Goal: Information Seeking & Learning: Check status

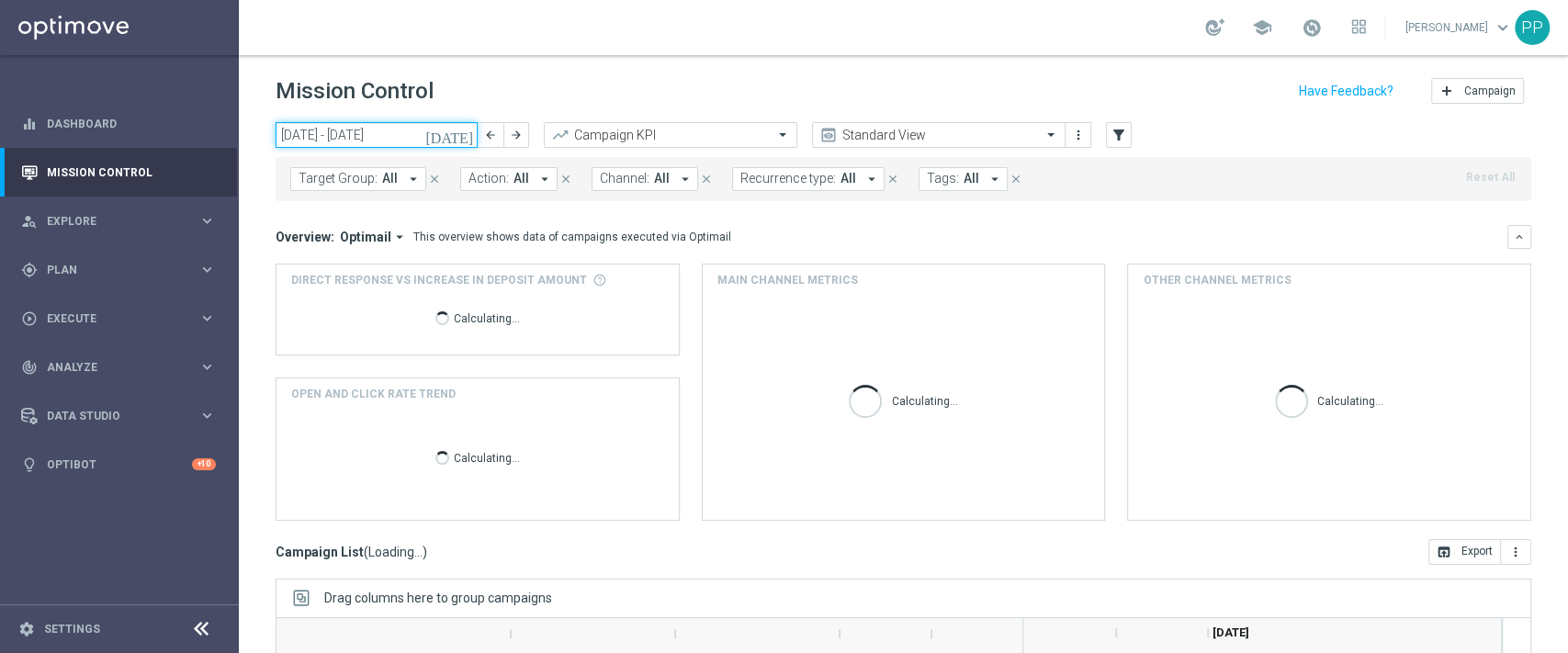
click at [338, 136] on input "[DATE] - [DATE]" at bounding box center [376, 135] width 202 height 26
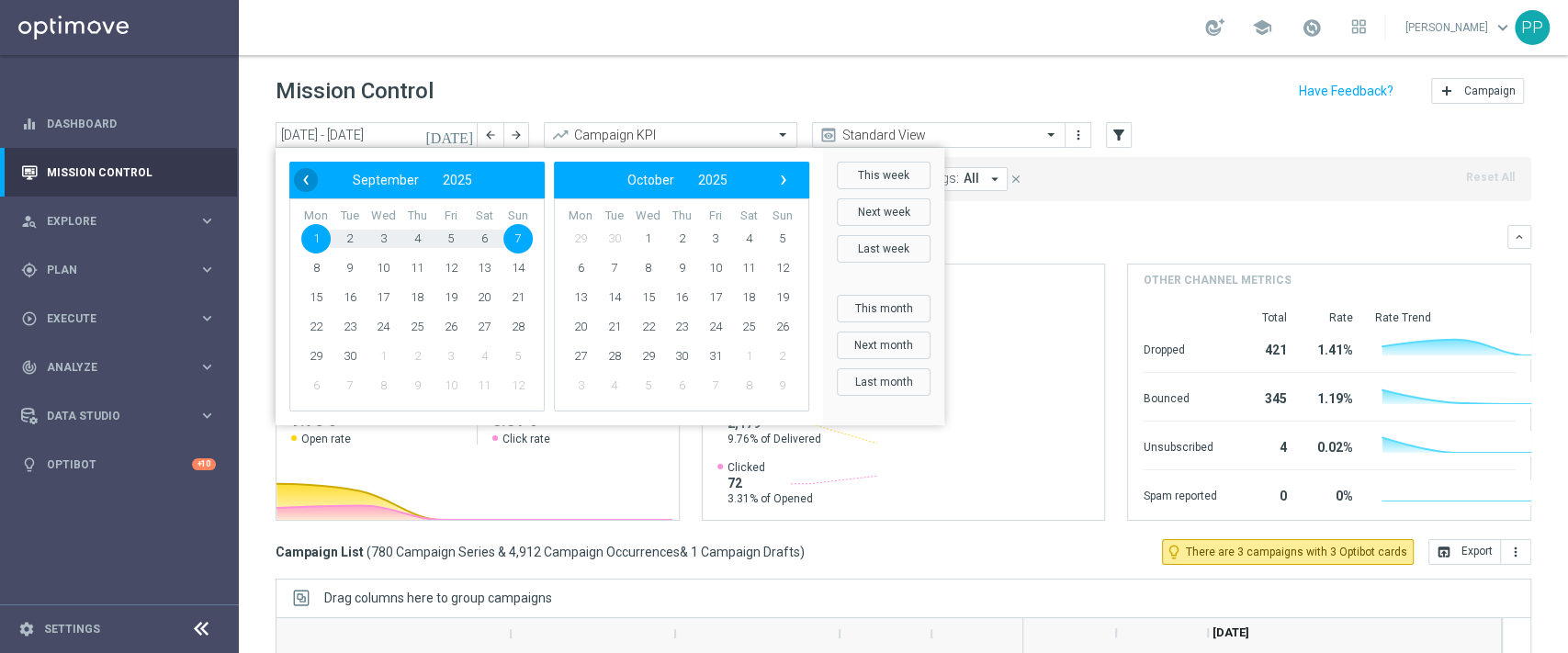
click at [305, 180] on span "‹" at bounding box center [306, 180] width 24 height 24
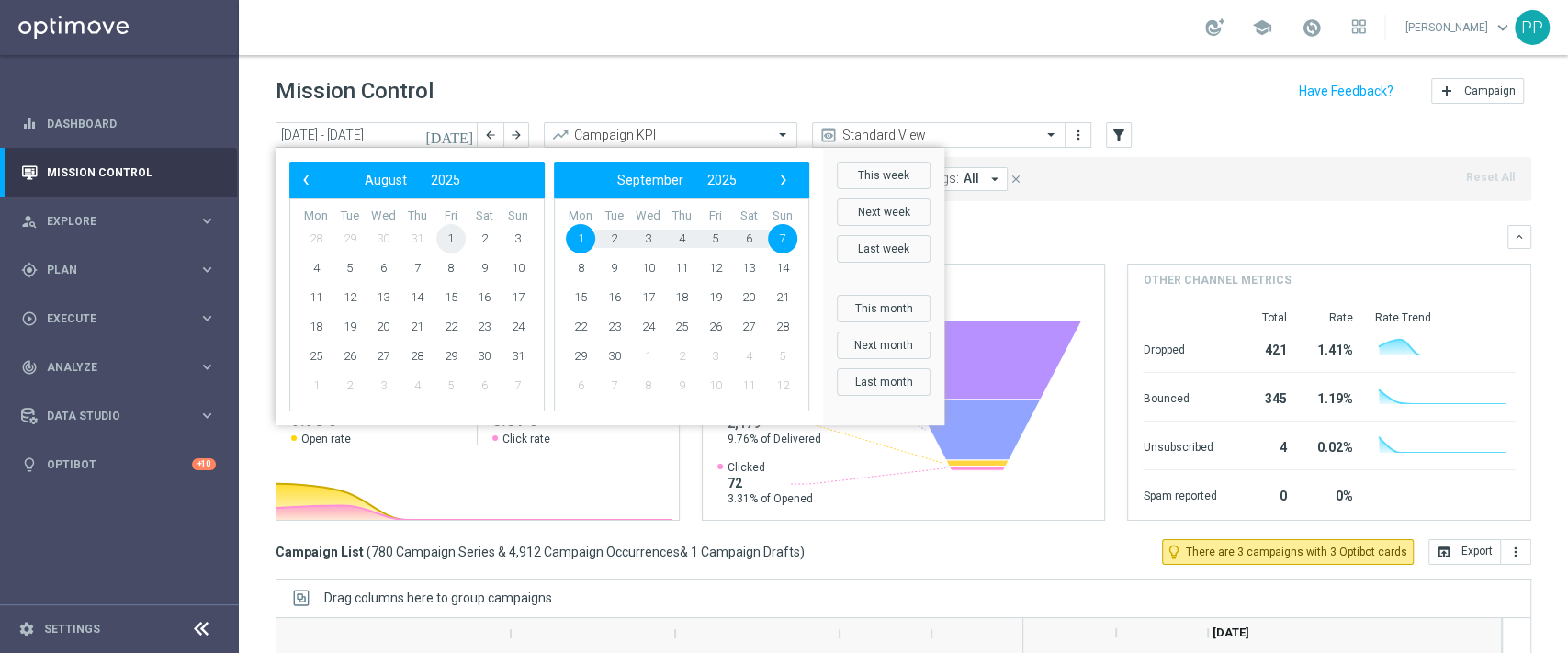
click at [451, 232] on span "1" at bounding box center [451, 239] width 30 height 30
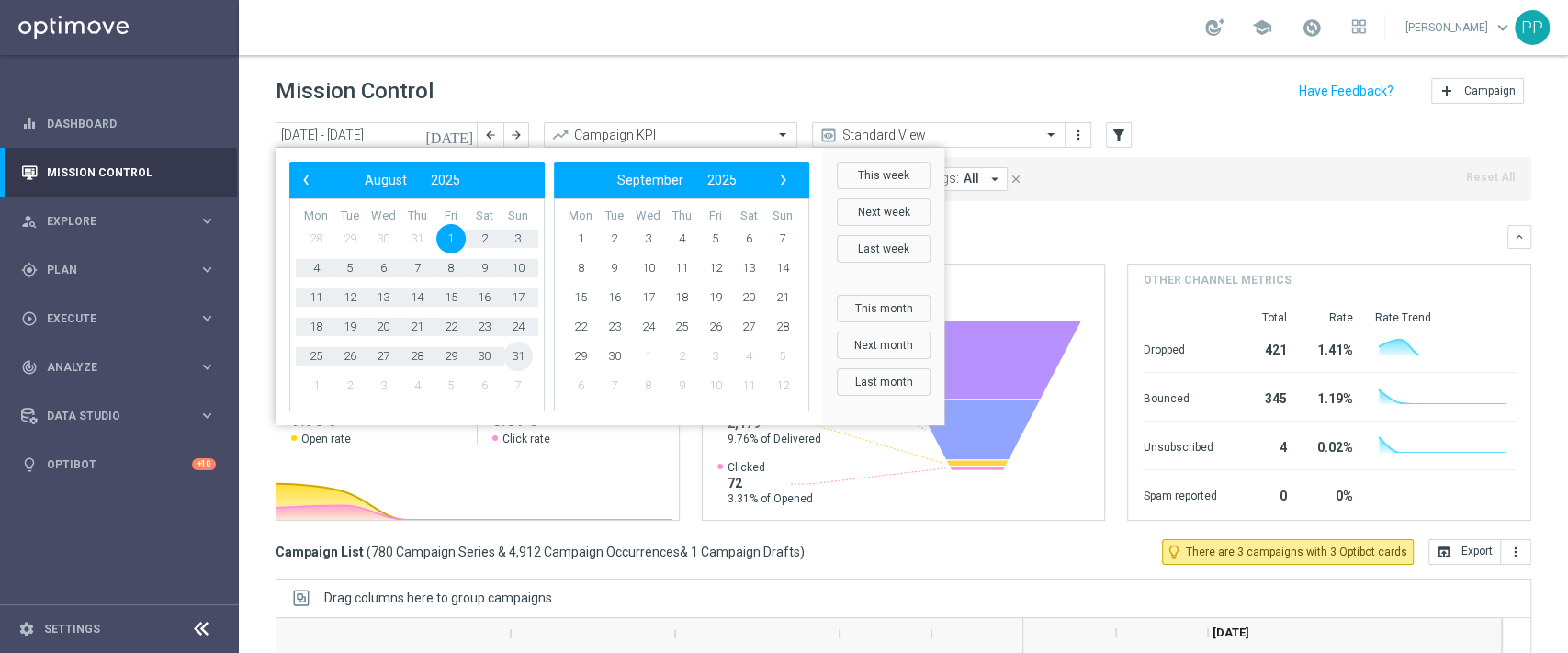
click at [510, 356] on span "31" at bounding box center [518, 356] width 30 height 30
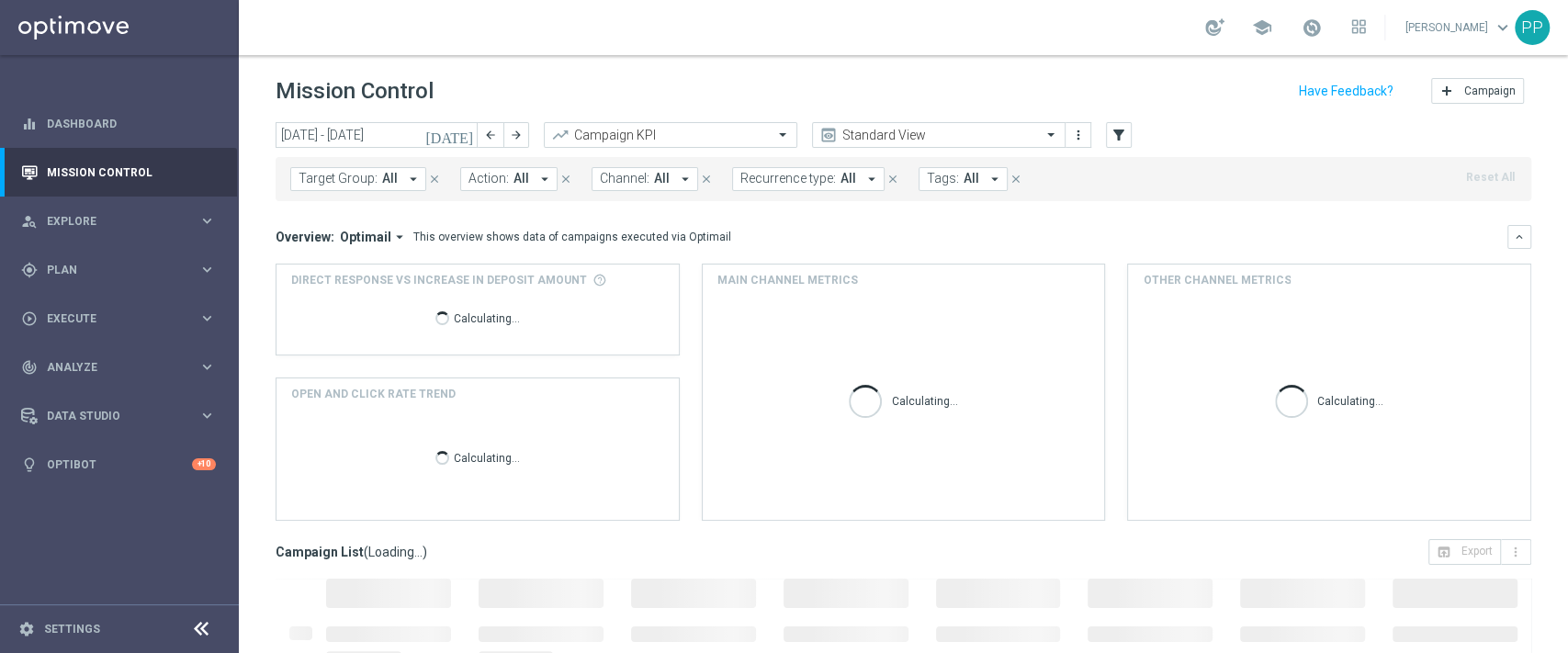
type input "[DATE] - [DATE]"
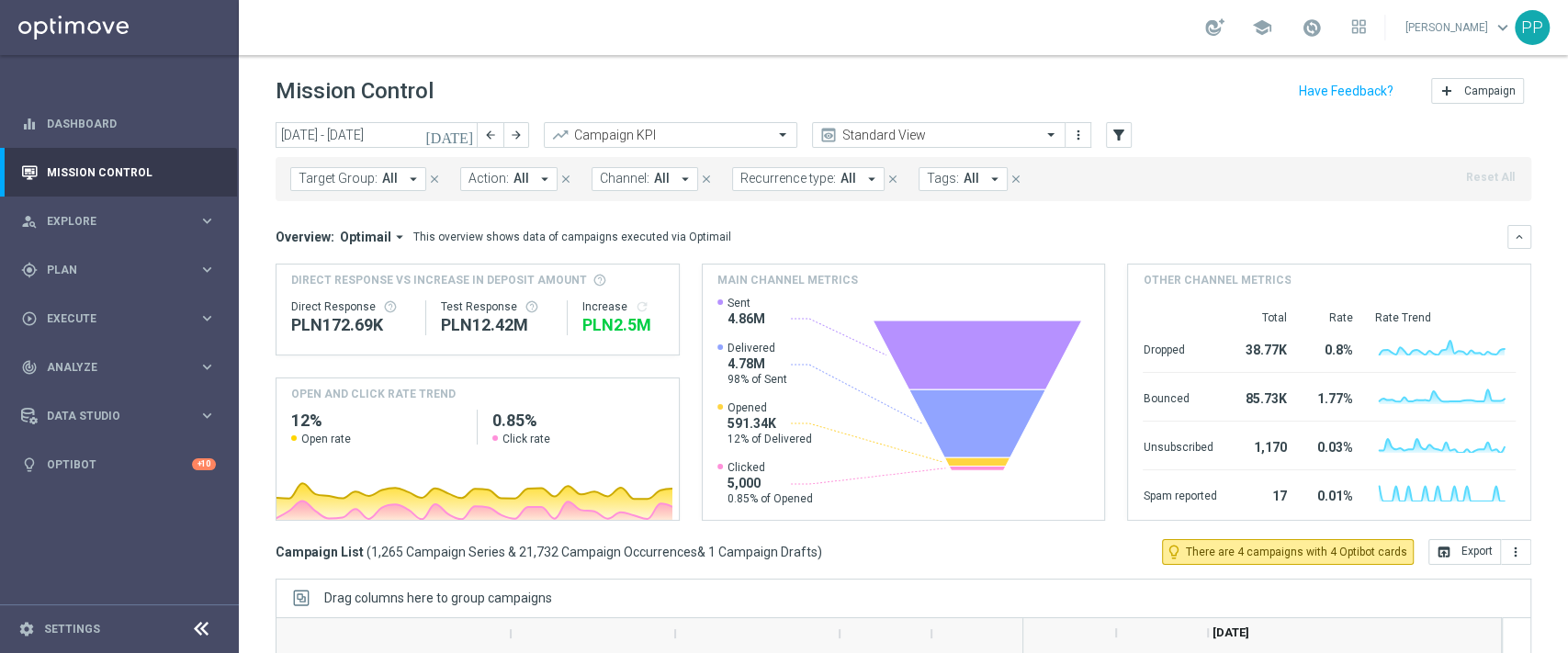
click at [964, 186] on span "All" at bounding box center [972, 179] width 15 height 15
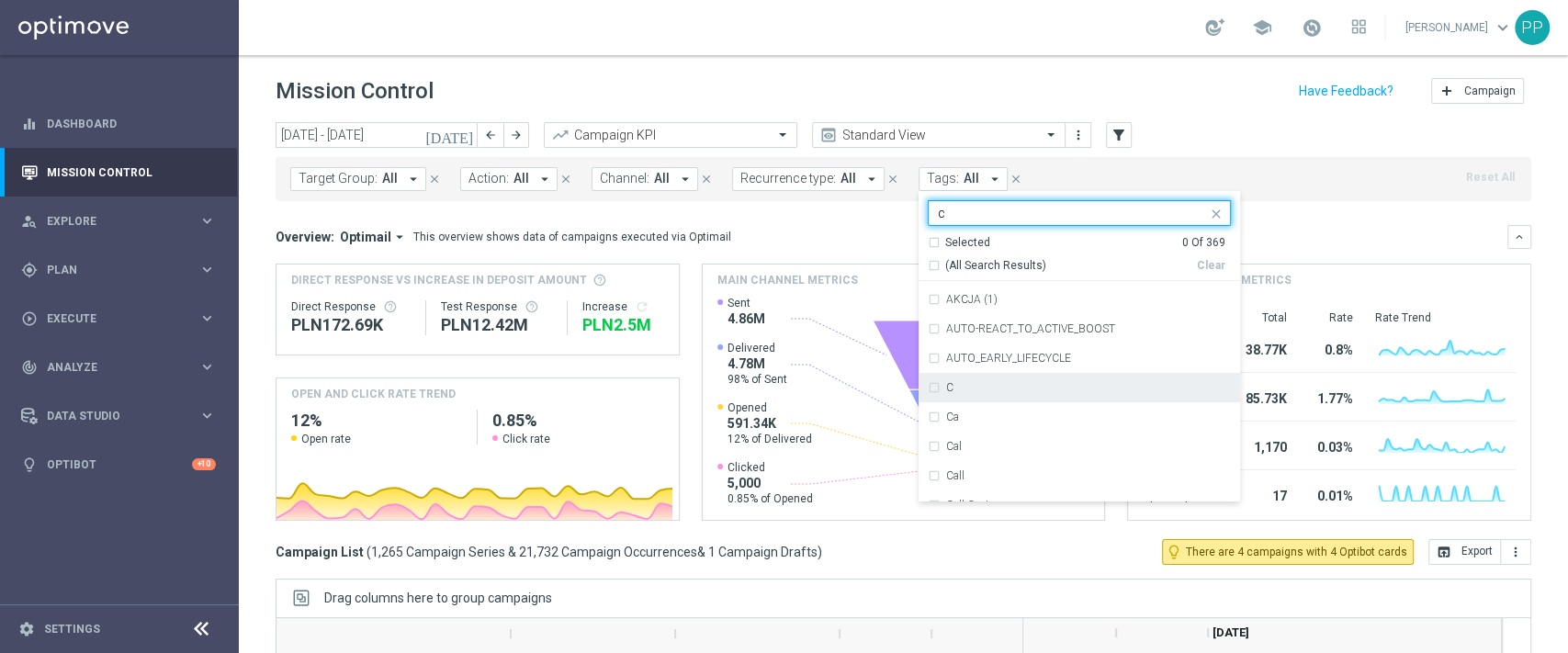
scroll to position [1469, 0]
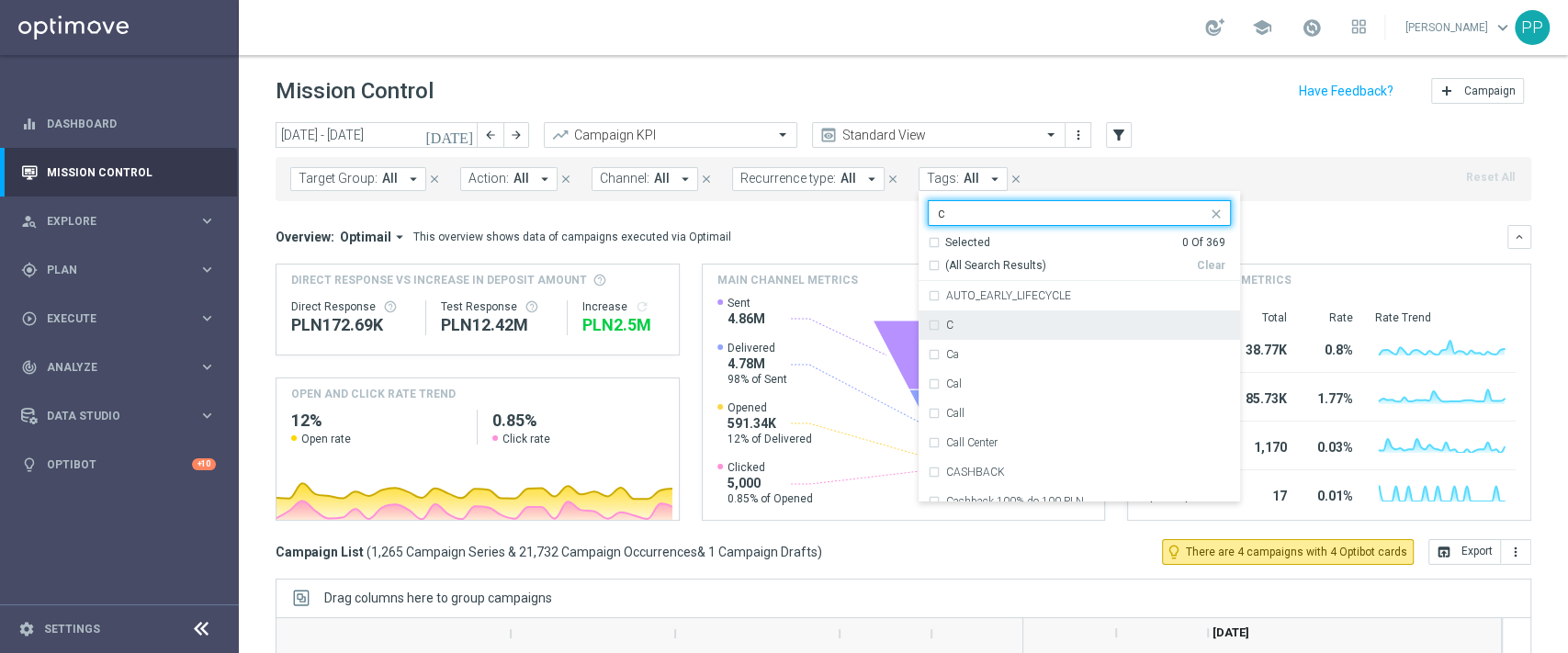
click at [992, 329] on div "C" at bounding box center [1088, 324] width 285 height 11
type input "c"
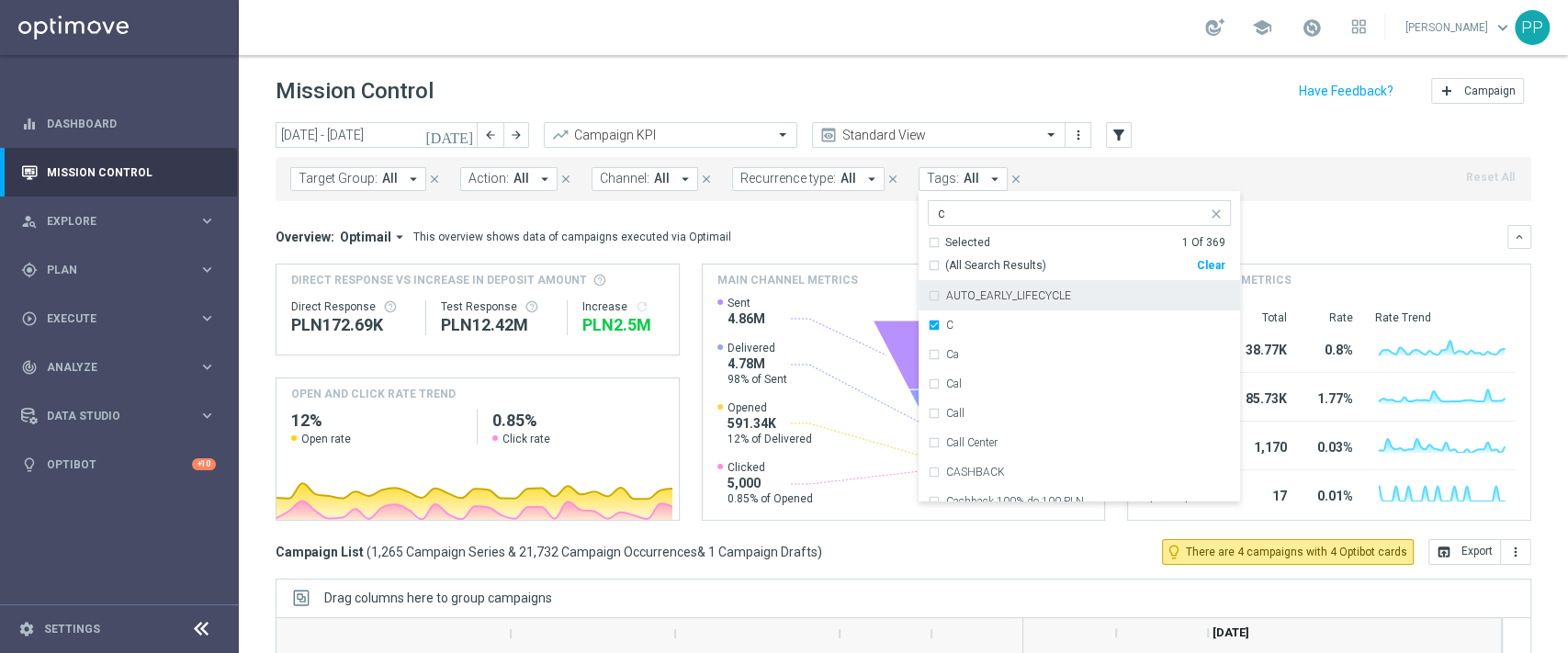
click at [997, 96] on div "Mission Control add Campaign" at bounding box center [902, 90] width 1255 height 36
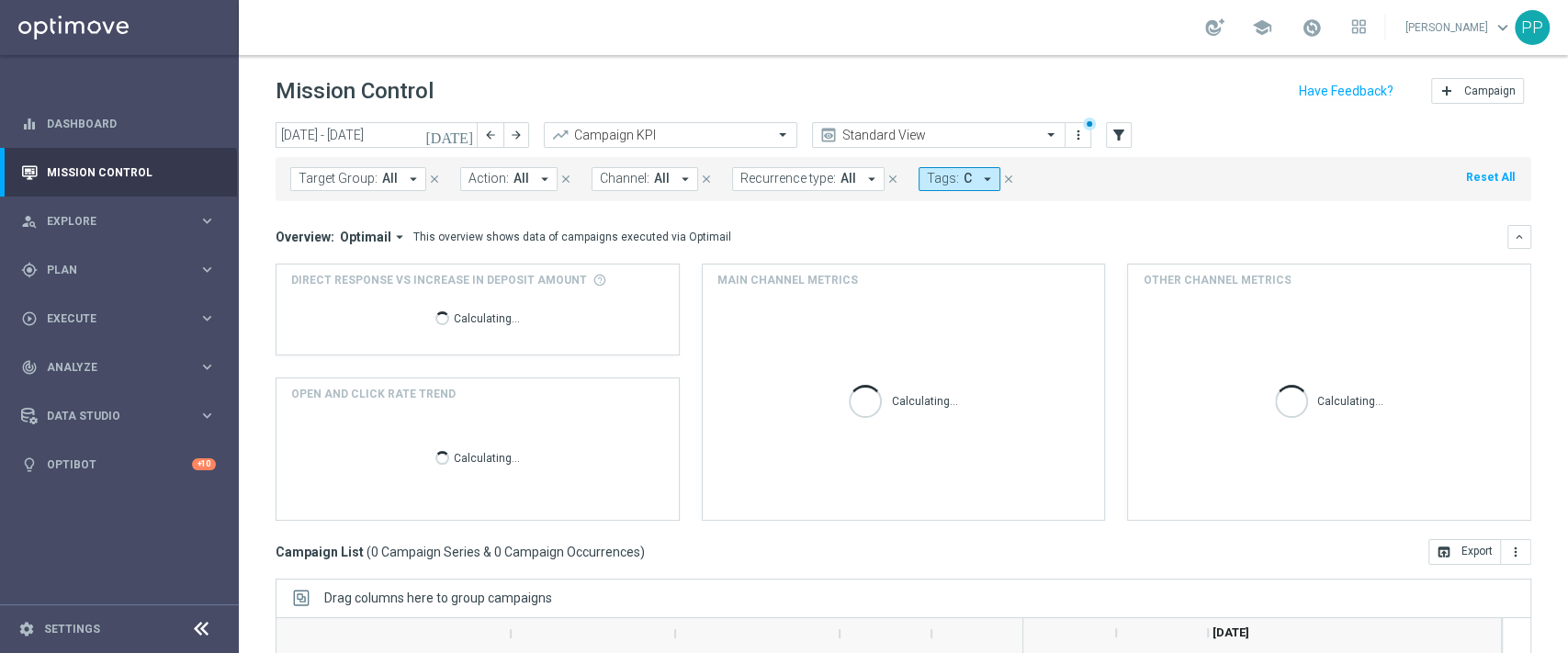
click at [814, 180] on span "Recurrence type:" at bounding box center [788, 179] width 95 height 15
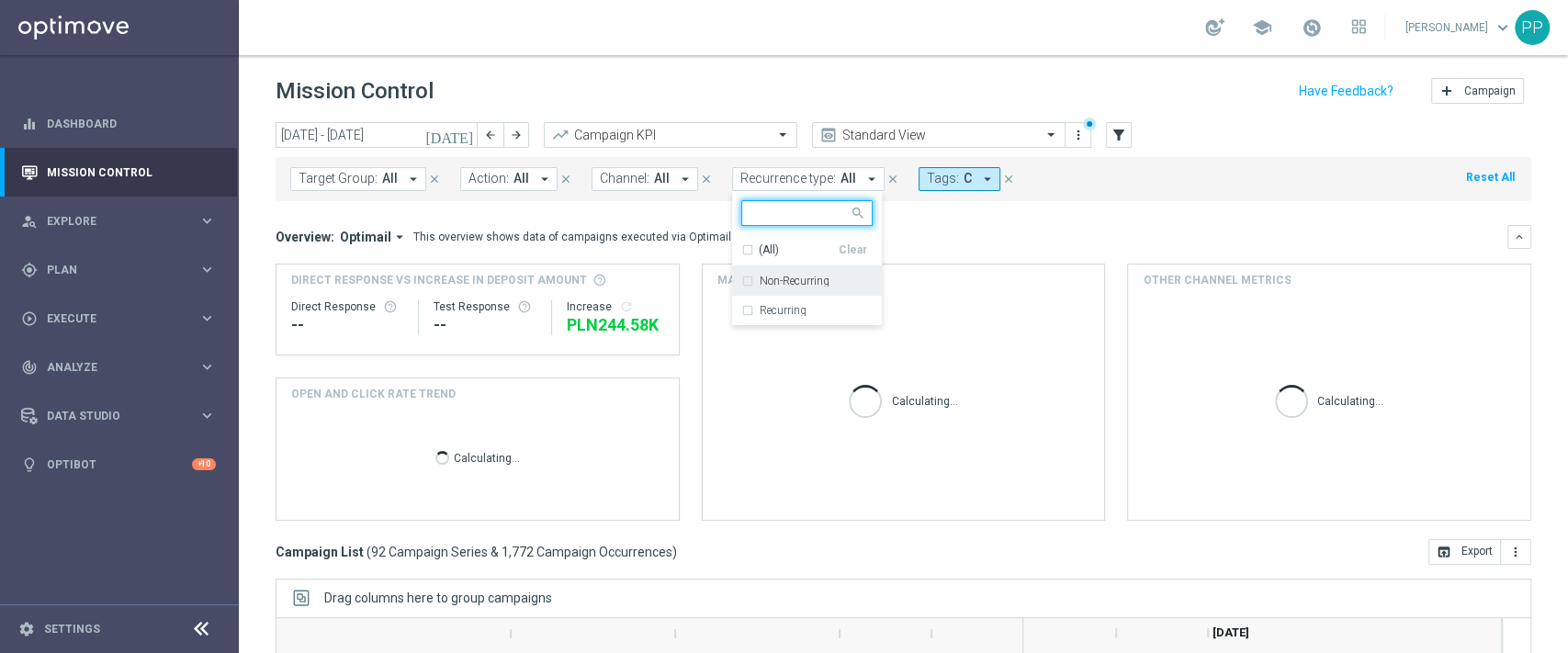
click at [797, 285] on label "Non-Recurring" at bounding box center [795, 280] width 70 height 11
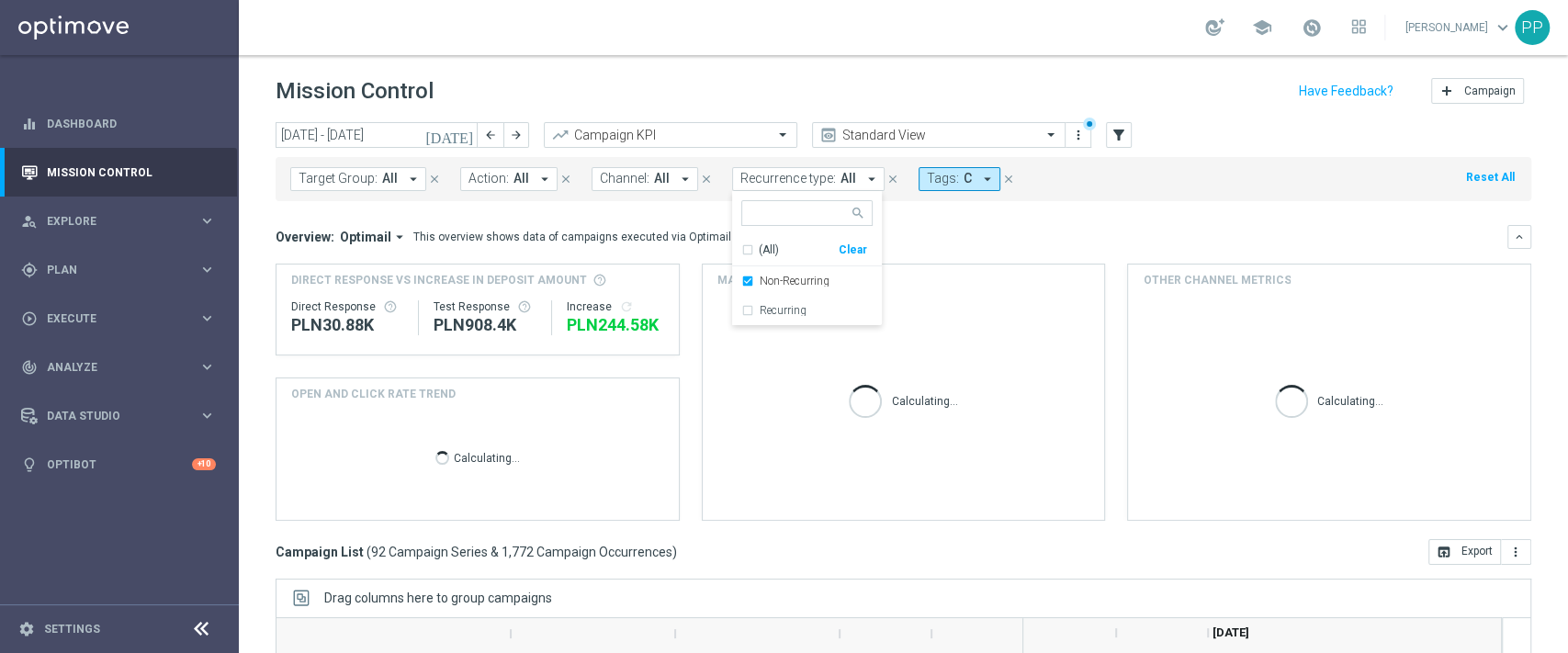
click at [799, 91] on div "Mission Control add Campaign" at bounding box center [902, 90] width 1255 height 36
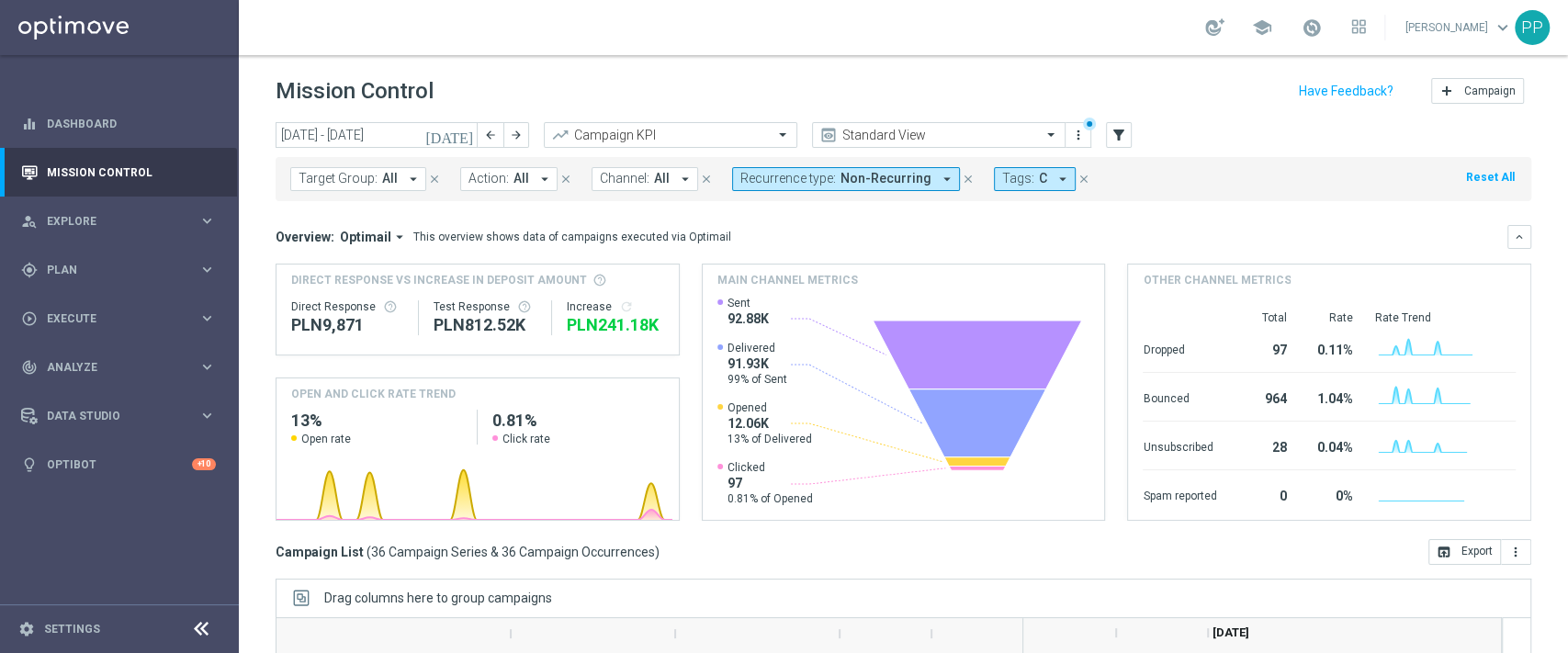
click at [637, 173] on span "Channel:" at bounding box center [624, 179] width 50 height 15
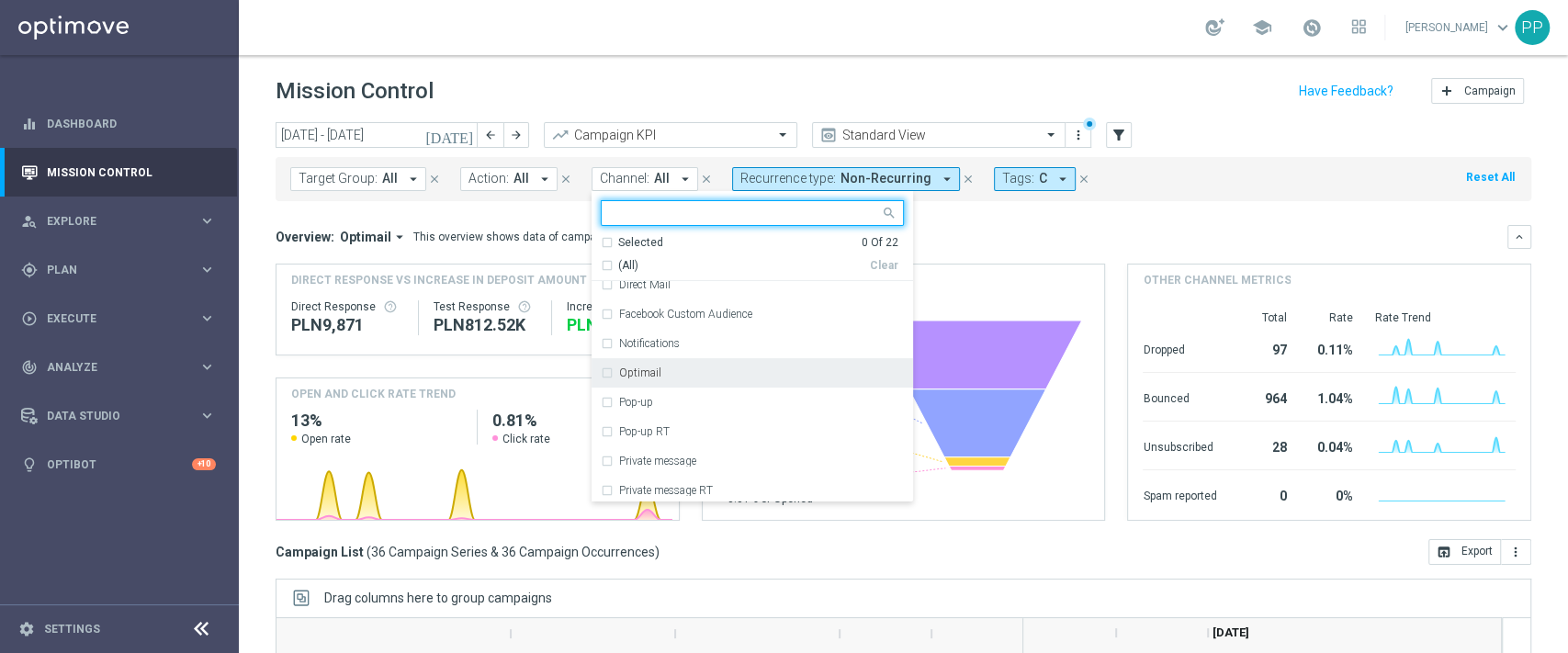
scroll to position [181, 0]
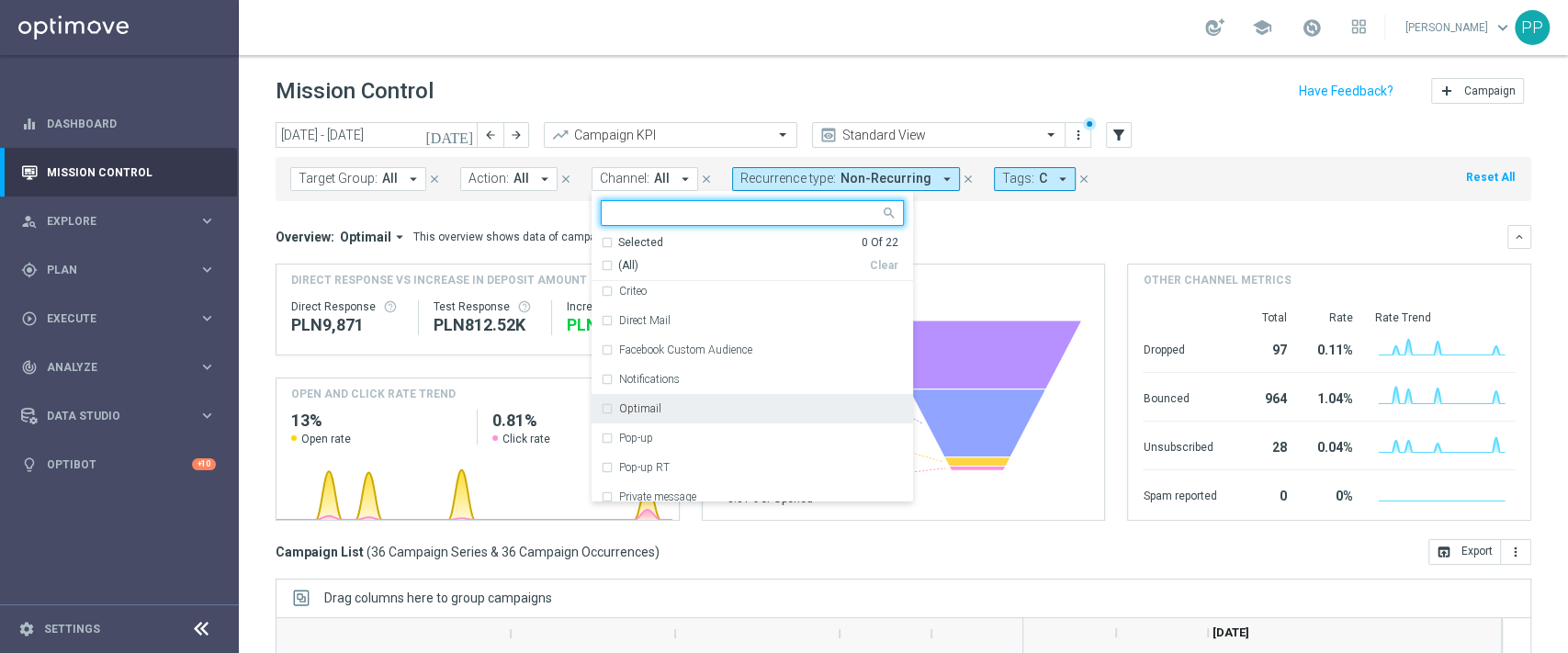
click at [677, 408] on div "Optimail" at bounding box center [762, 408] width 285 height 11
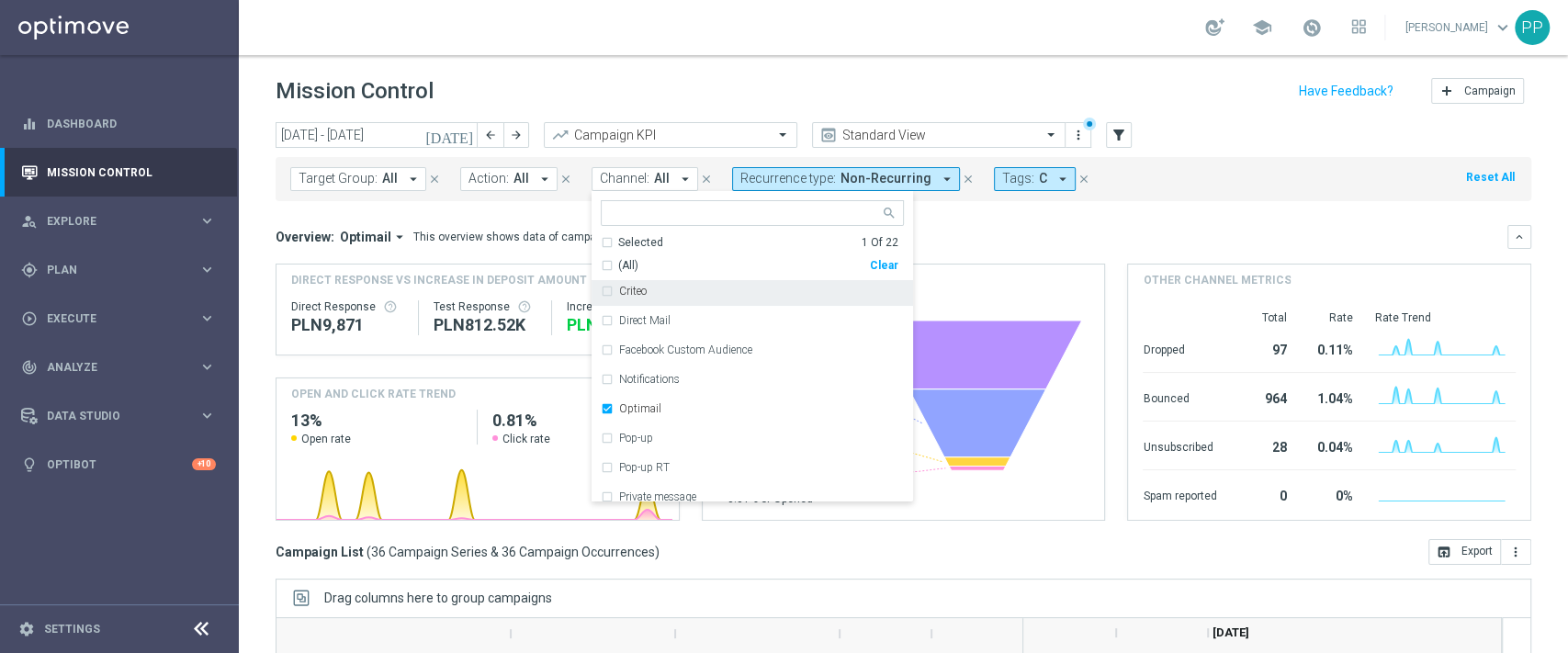
click at [757, 91] on div "Mission Control add Campaign" at bounding box center [902, 90] width 1255 height 36
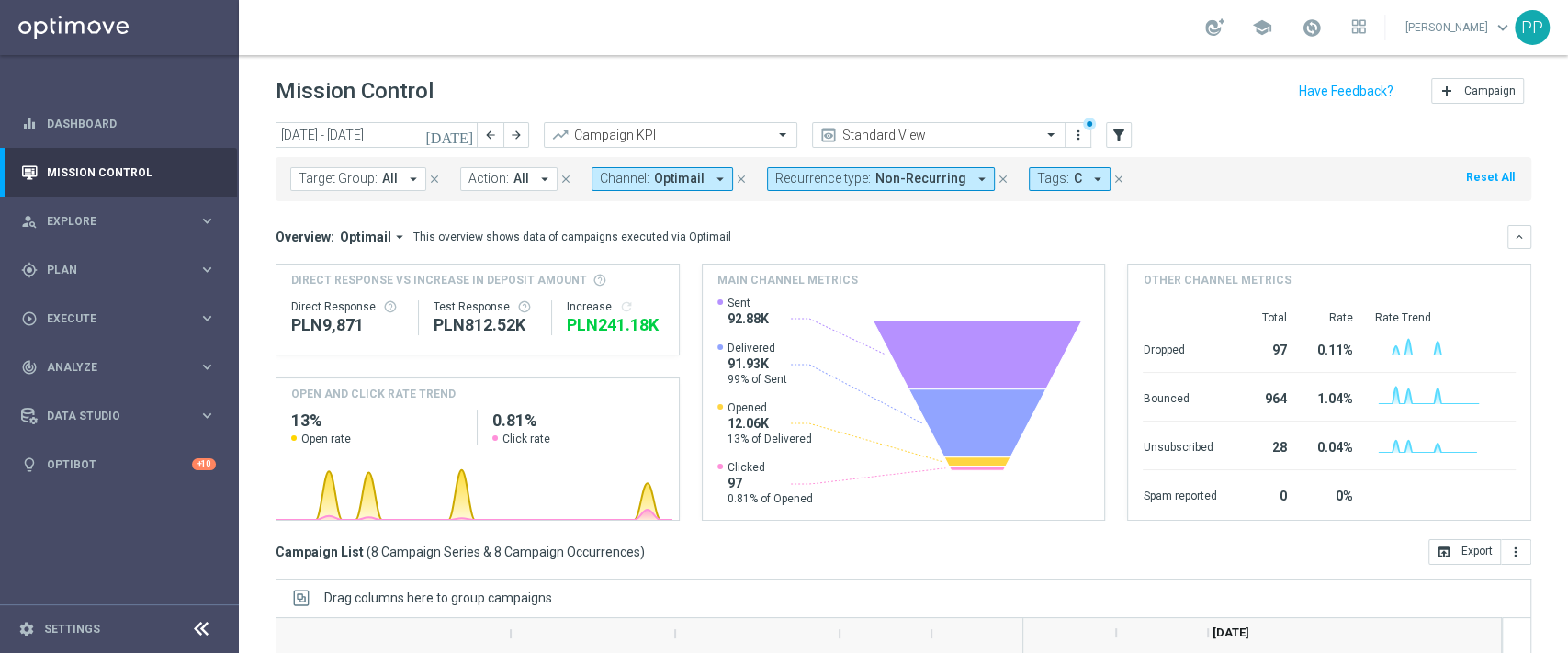
click at [374, 236] on span "Optimail" at bounding box center [365, 237] width 51 height 16
click at [482, 177] on span "Action:" at bounding box center [489, 179] width 40 height 15
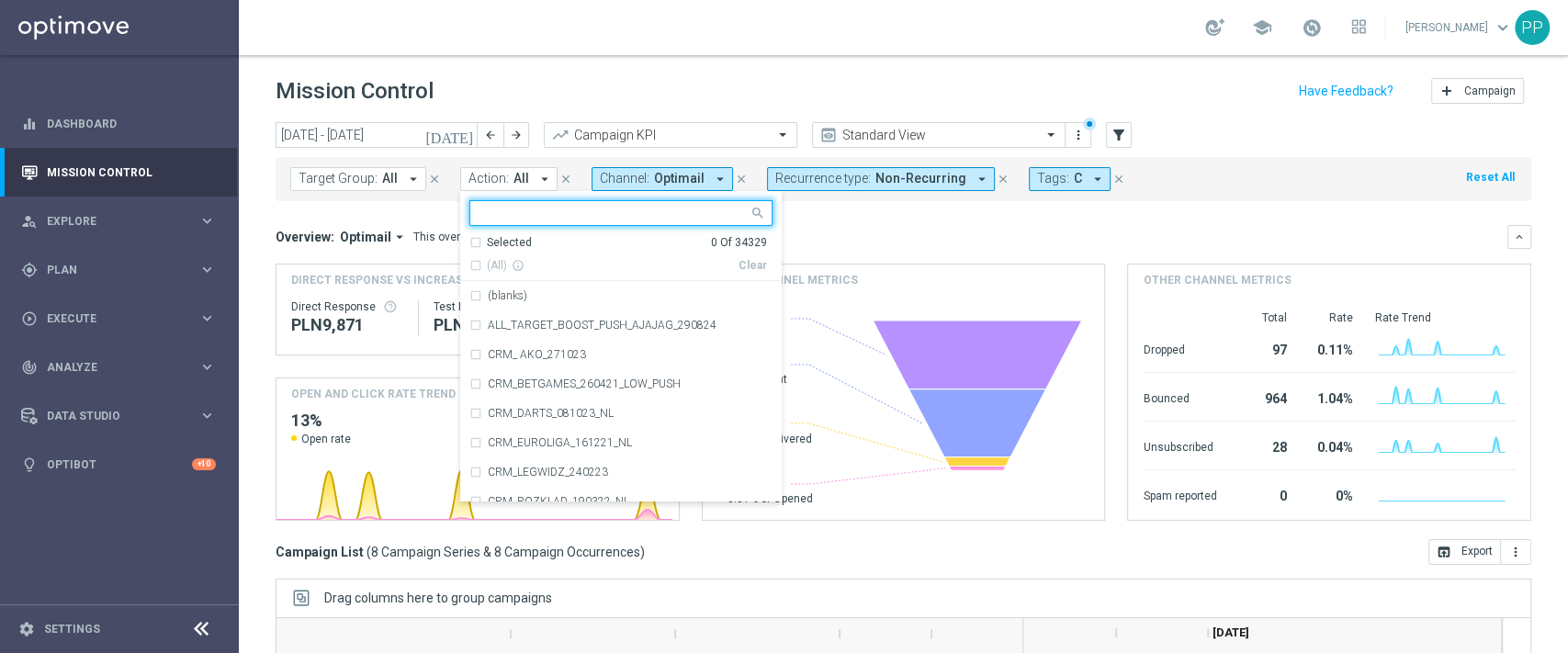
click at [374, 239] on span "Optimail" at bounding box center [365, 237] width 51 height 16
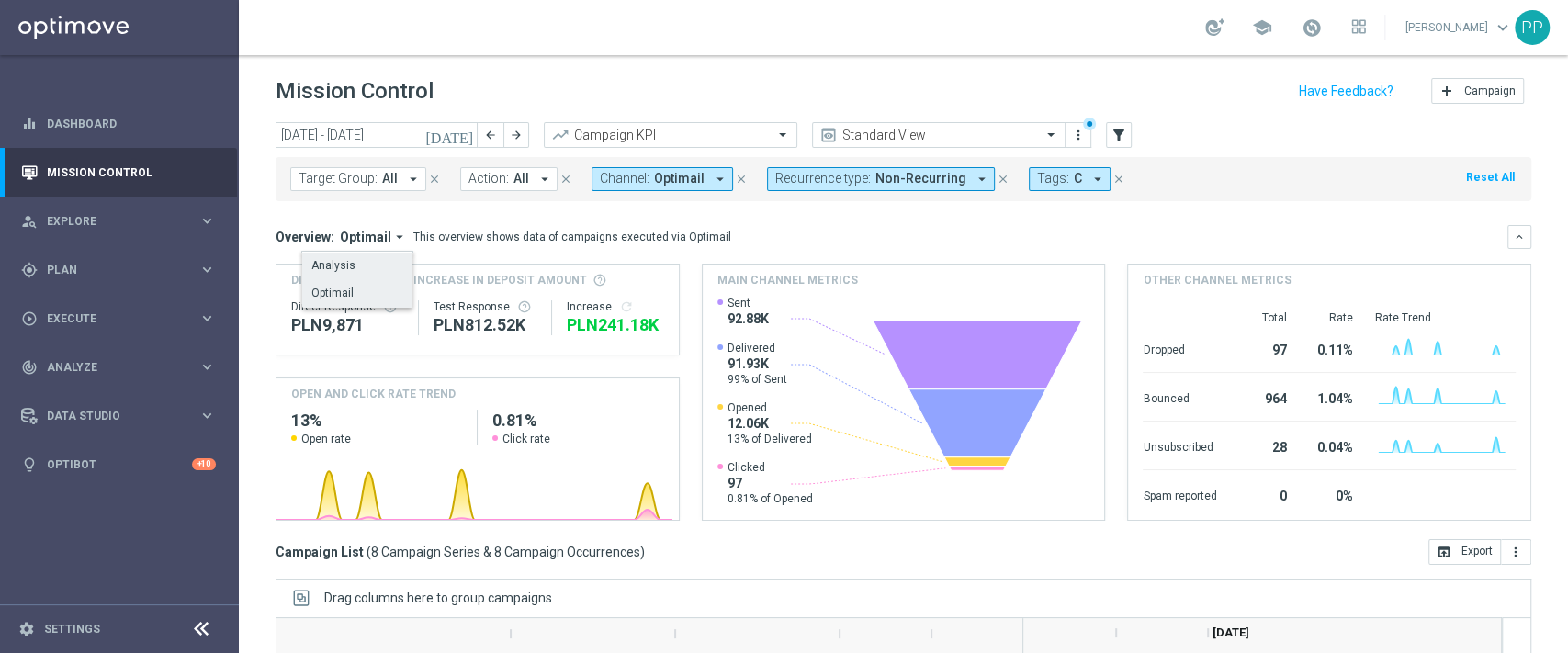
click at [365, 271] on div "Analysis" at bounding box center [357, 265] width 111 height 26
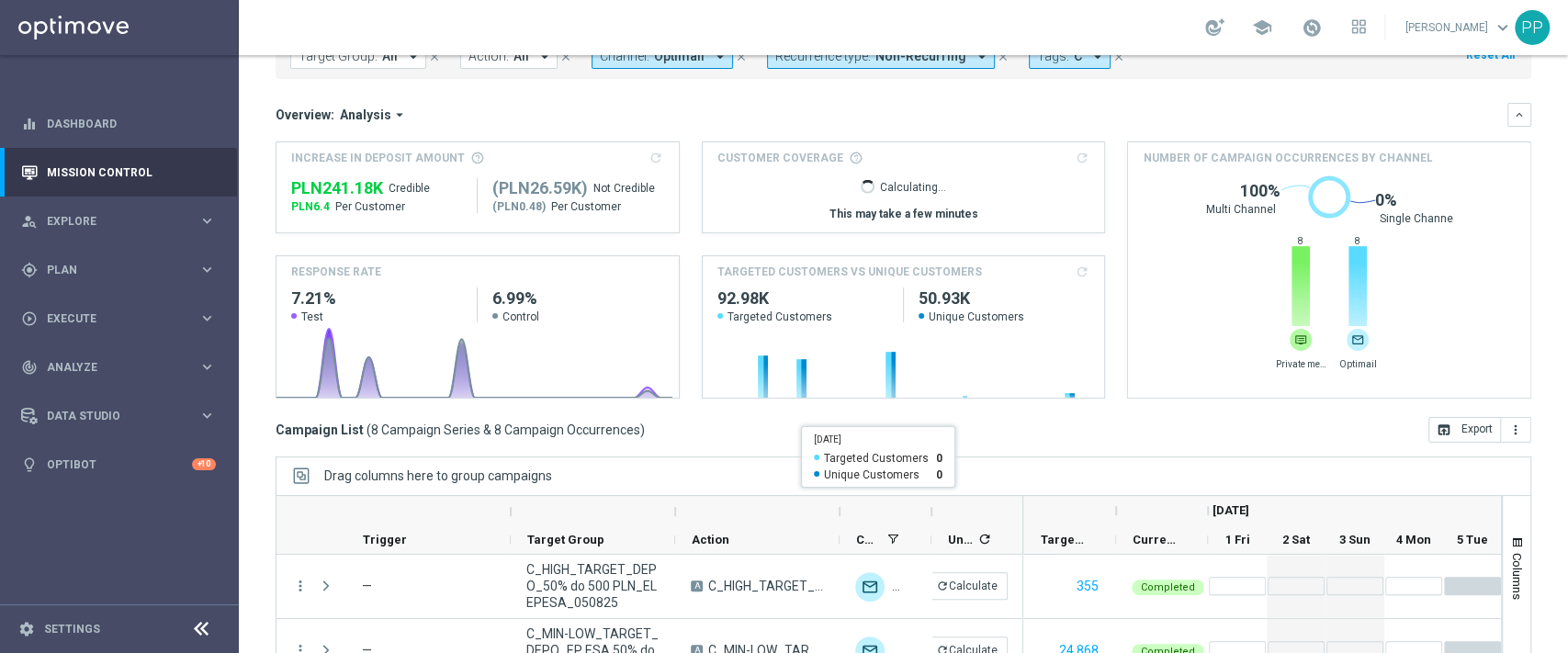
scroll to position [0, 0]
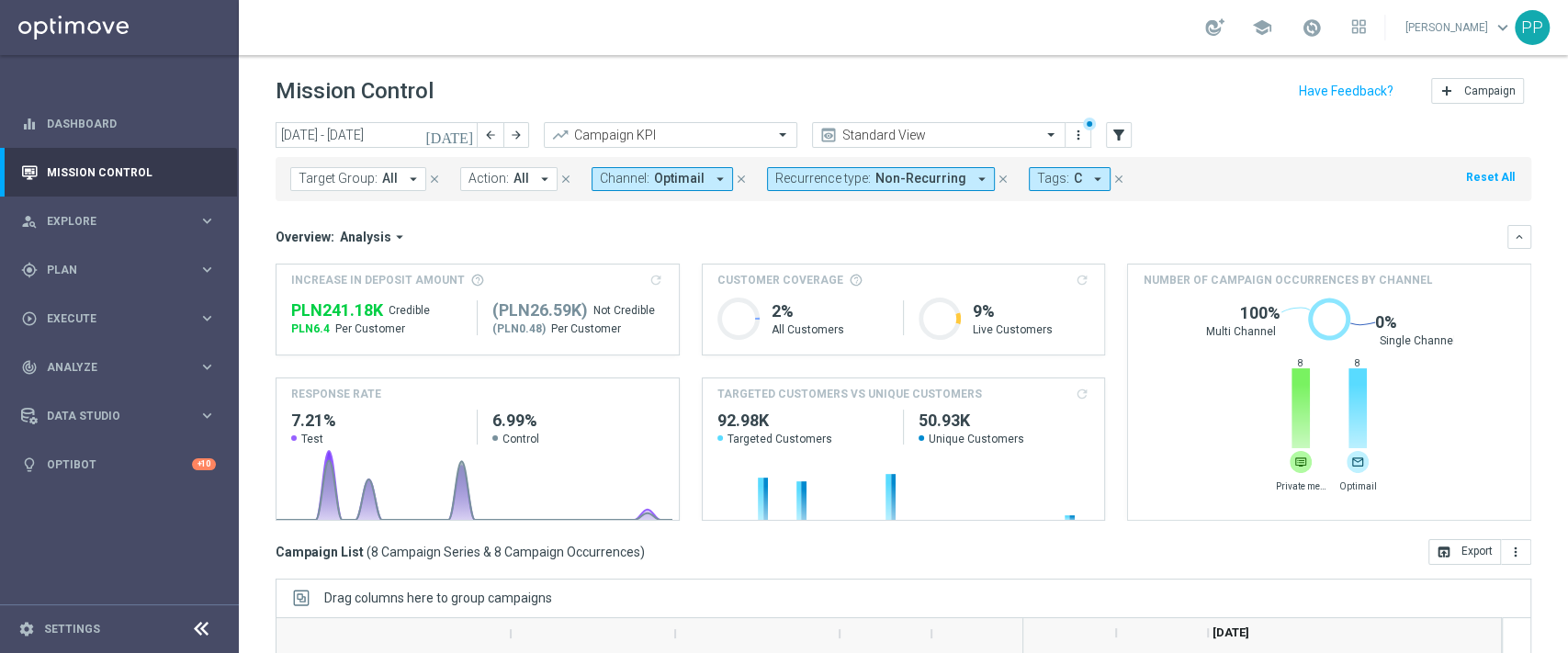
click at [852, 178] on span "Recurrence type:" at bounding box center [822, 179] width 95 height 15
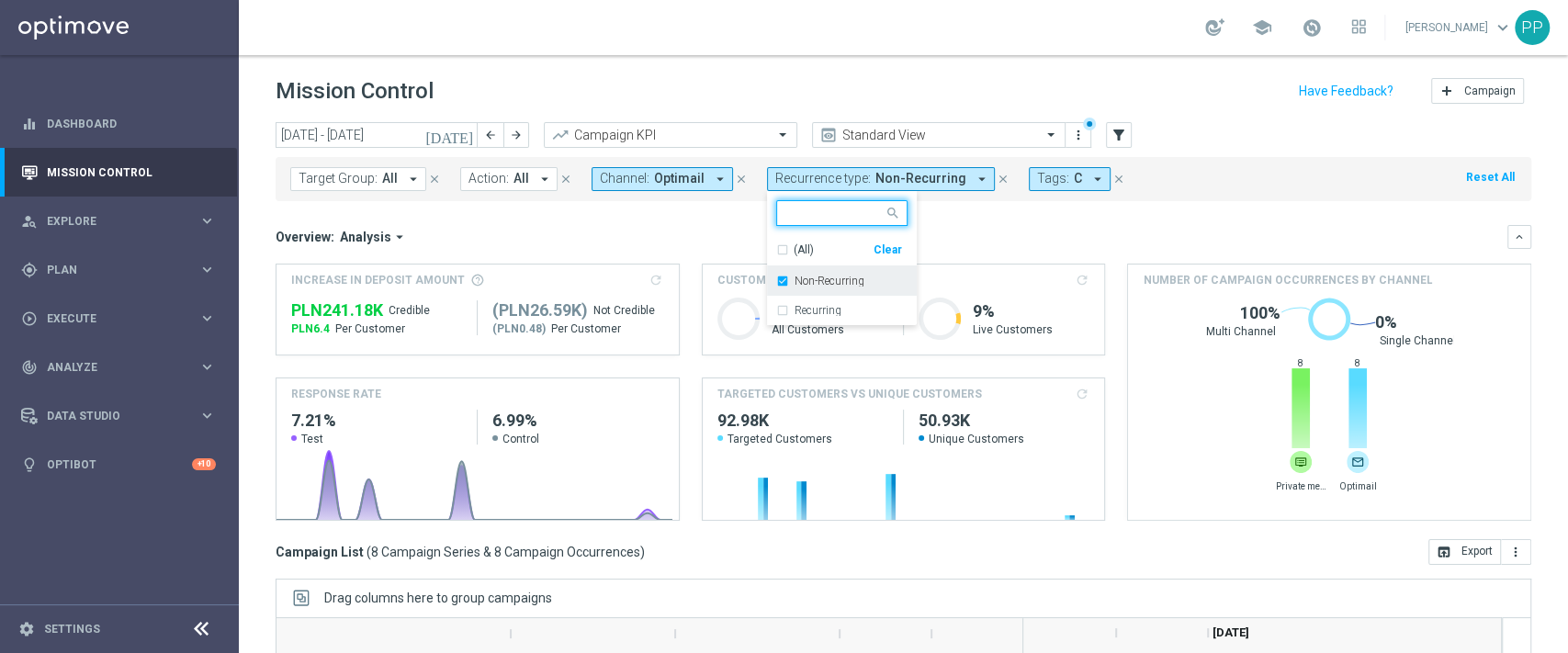
click at [795, 290] on div "Non-Recurring" at bounding box center [842, 281] width 132 height 30
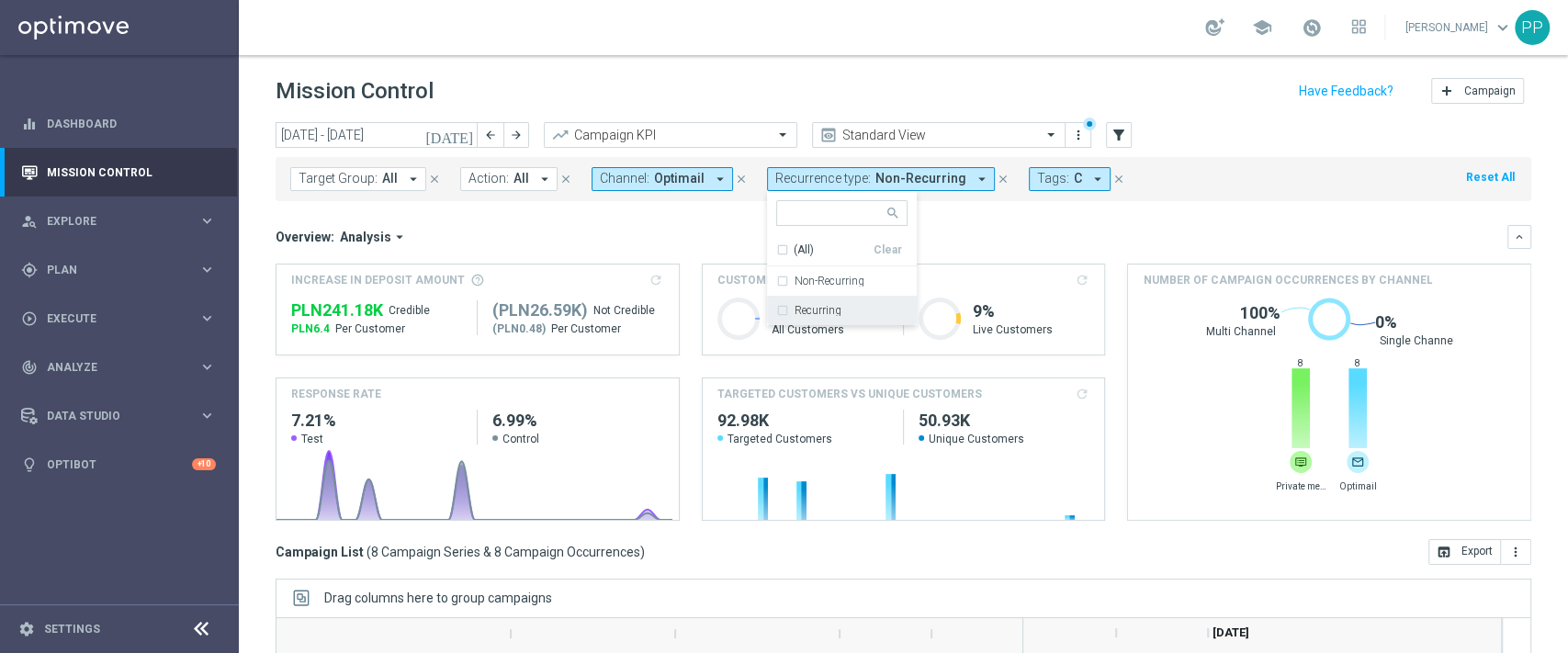
click at [796, 312] on label "Recurring" at bounding box center [818, 310] width 47 height 11
click at [710, 243] on div "Overview: Analysis arrow_drop_down" at bounding box center [891, 237] width 1231 height 16
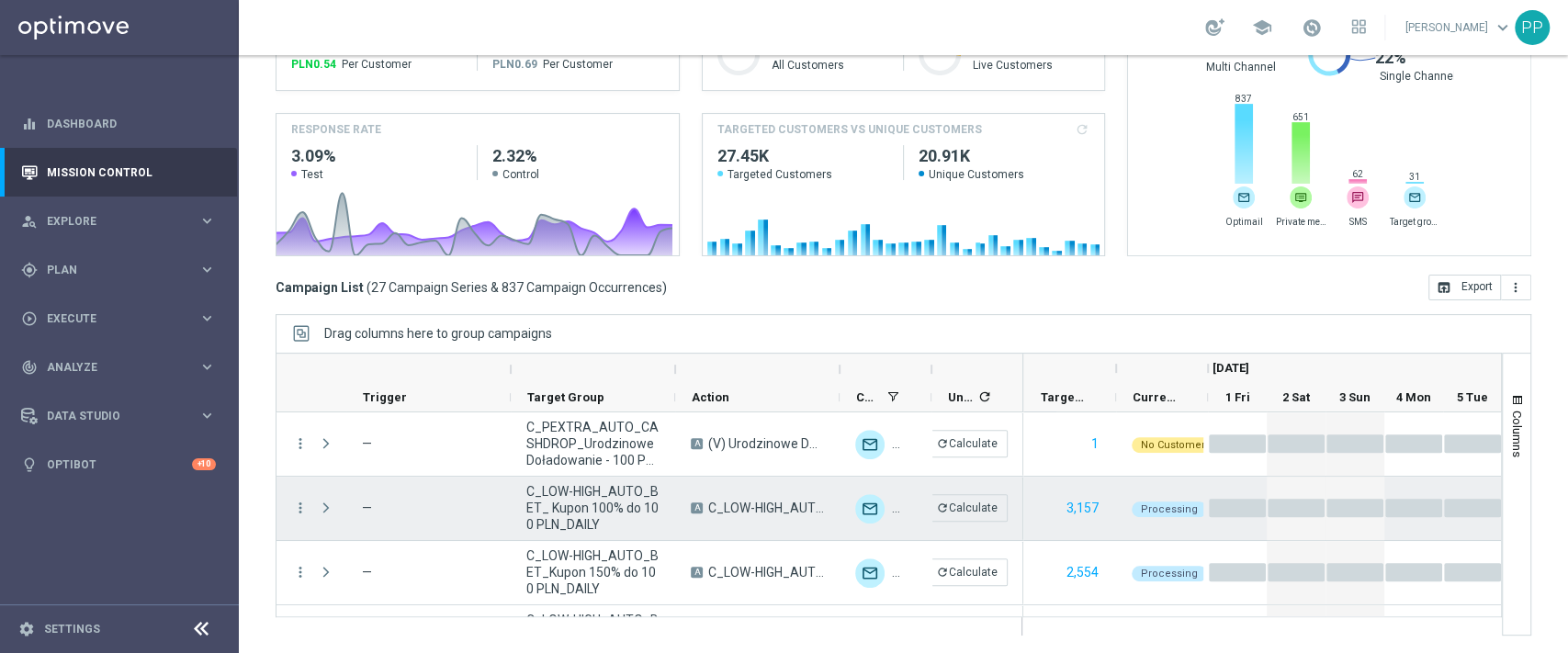
scroll to position [19, 0]
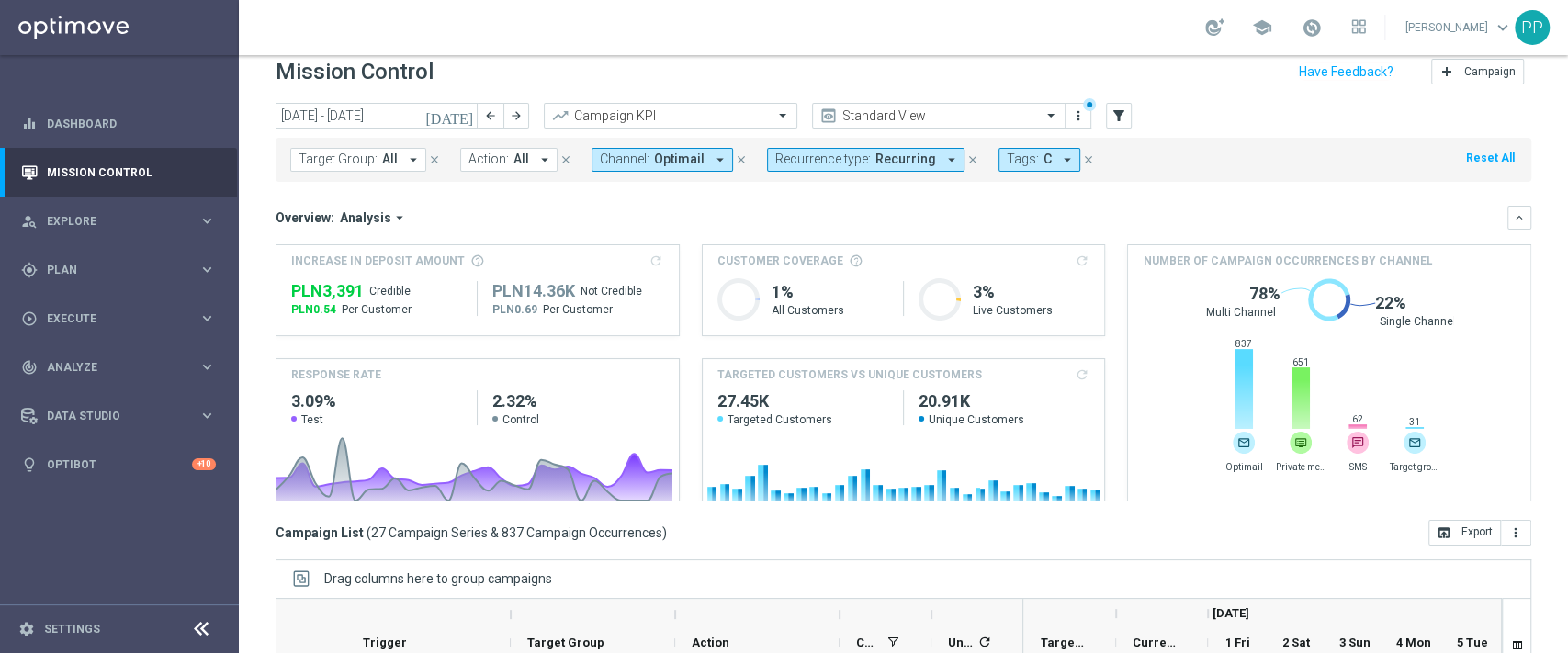
click at [812, 162] on span "Recurrence type:" at bounding box center [822, 160] width 95 height 15
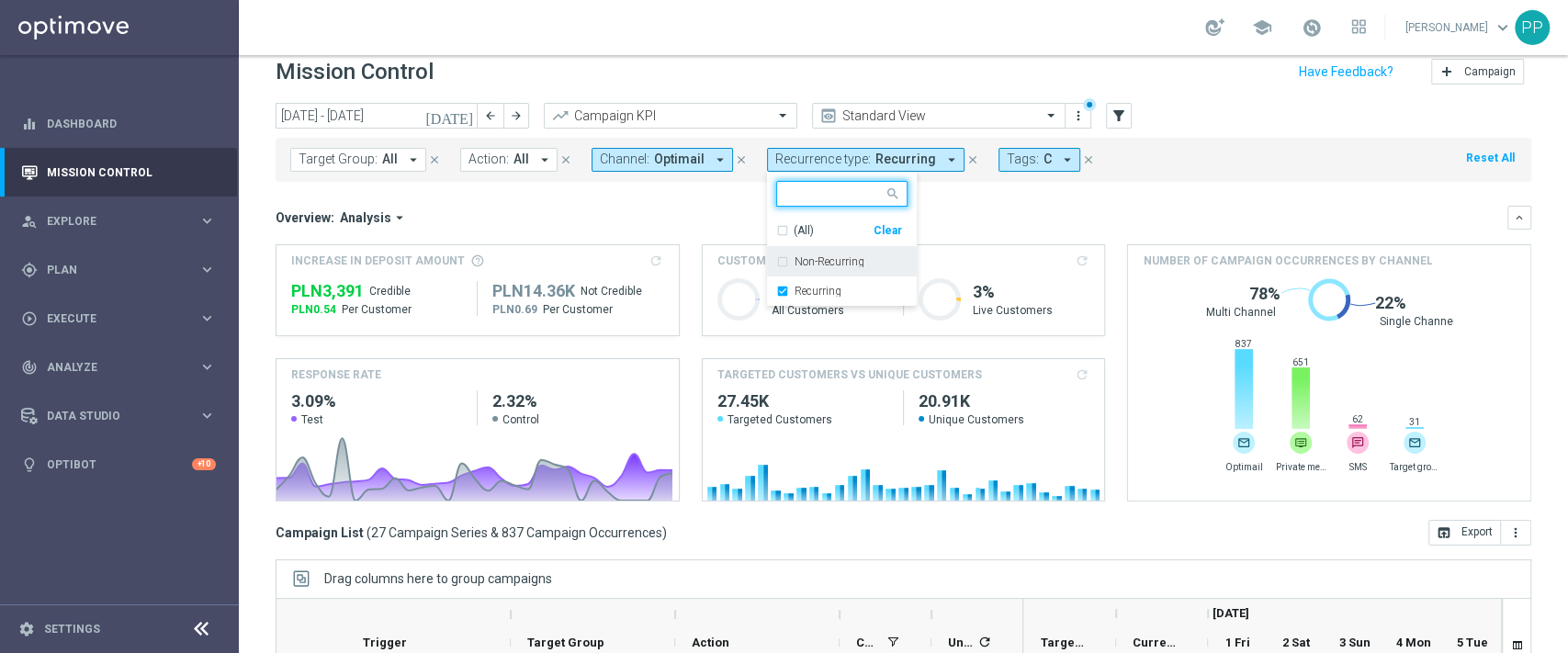
click at [816, 257] on label "Non-Recurring" at bounding box center [829, 261] width 70 height 11
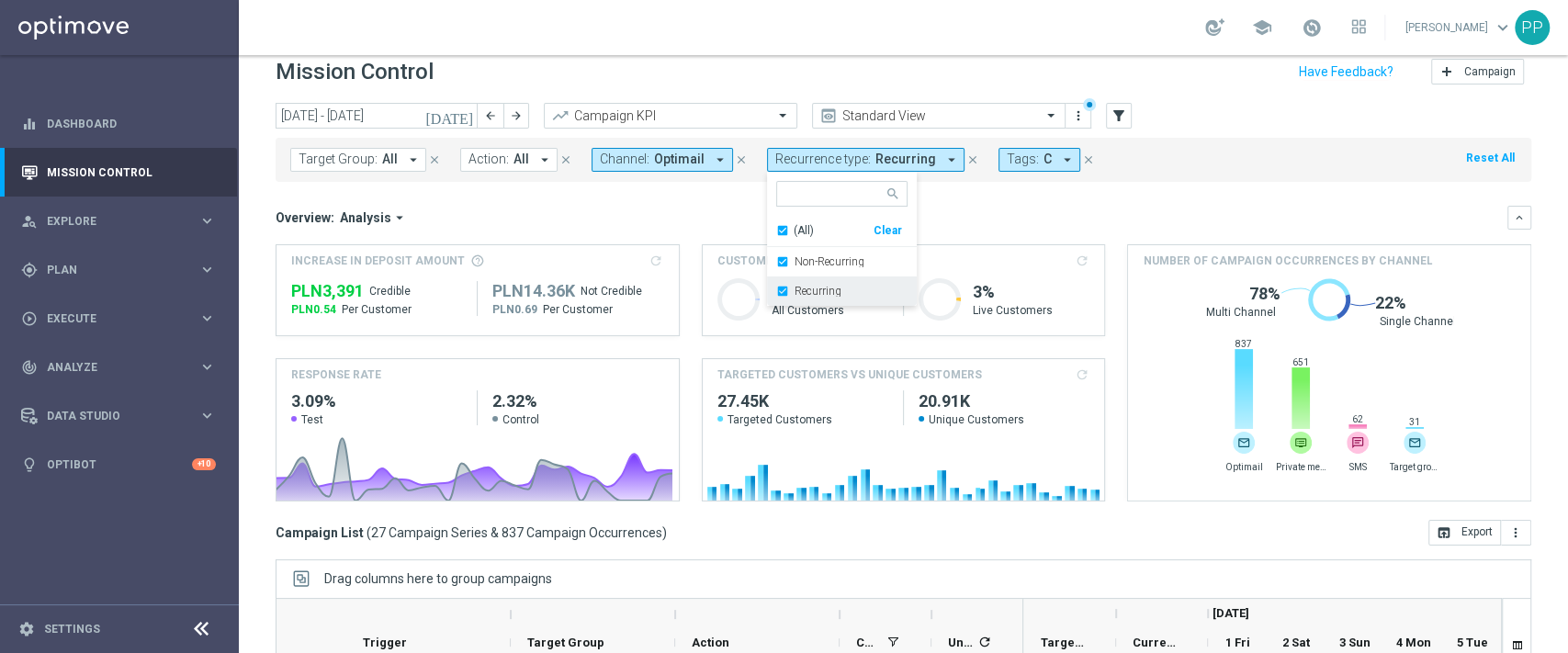
click at [795, 286] on label "Recurring" at bounding box center [818, 290] width 47 height 11
click at [689, 201] on mini-dashboard "Overview: Analysis arrow_drop_down keyboard_arrow_down Increase In Deposit Amou…" at bounding box center [902, 350] width 1255 height 338
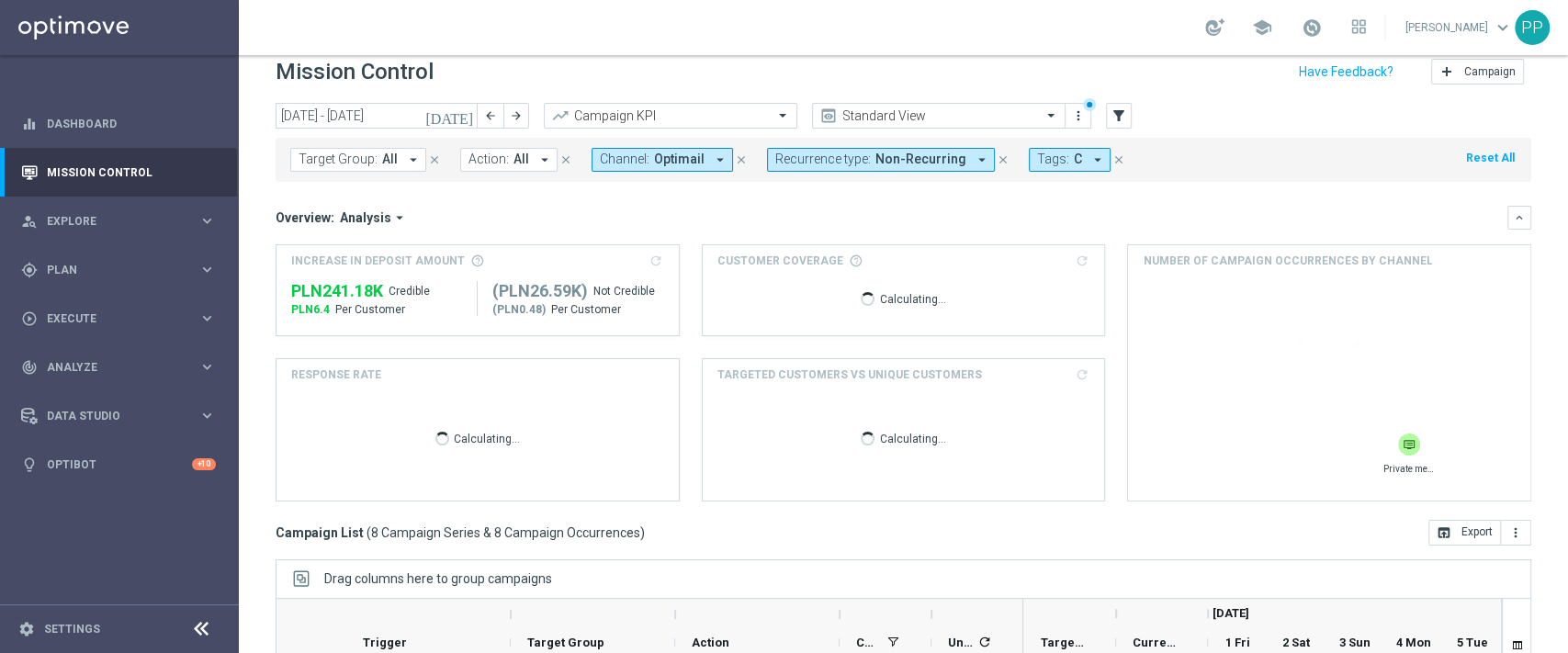
click at [673, 159] on span "Optimail" at bounding box center [679, 160] width 51 height 15
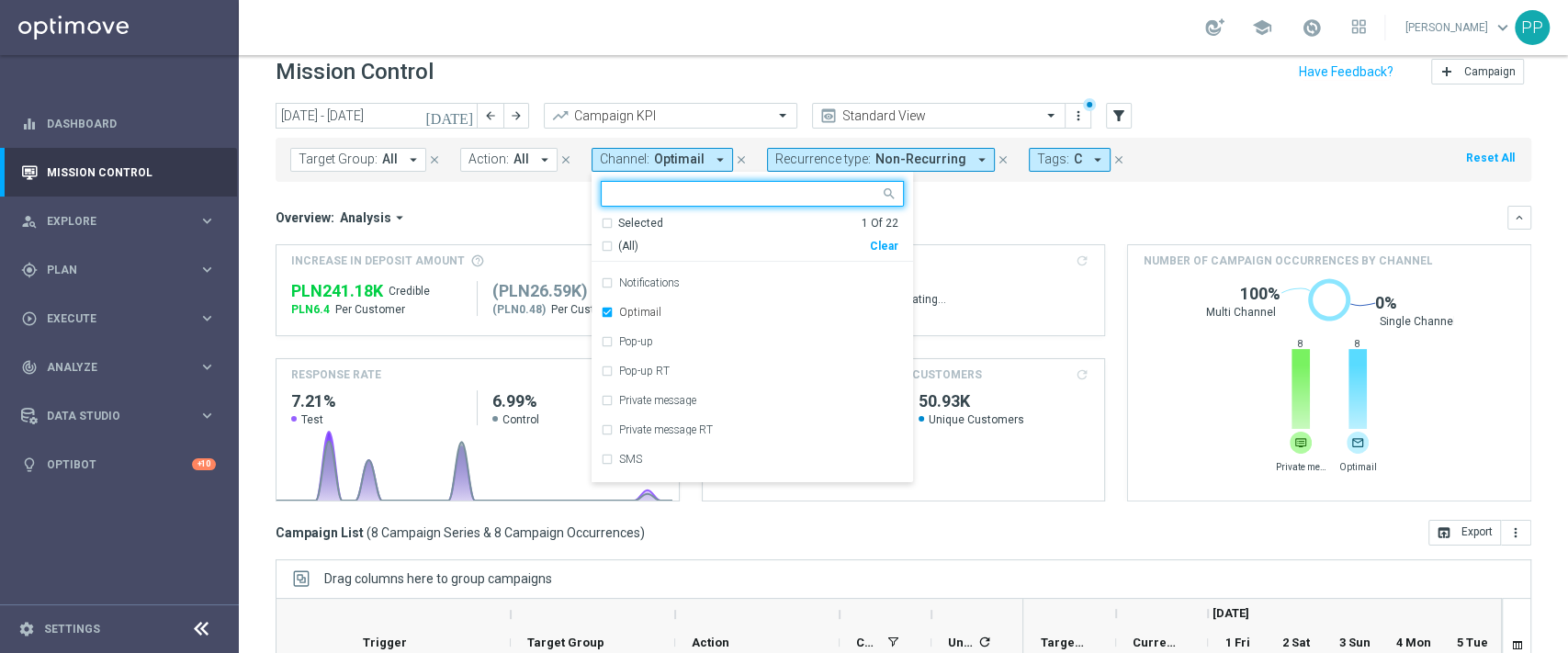
scroll to position [122, 0]
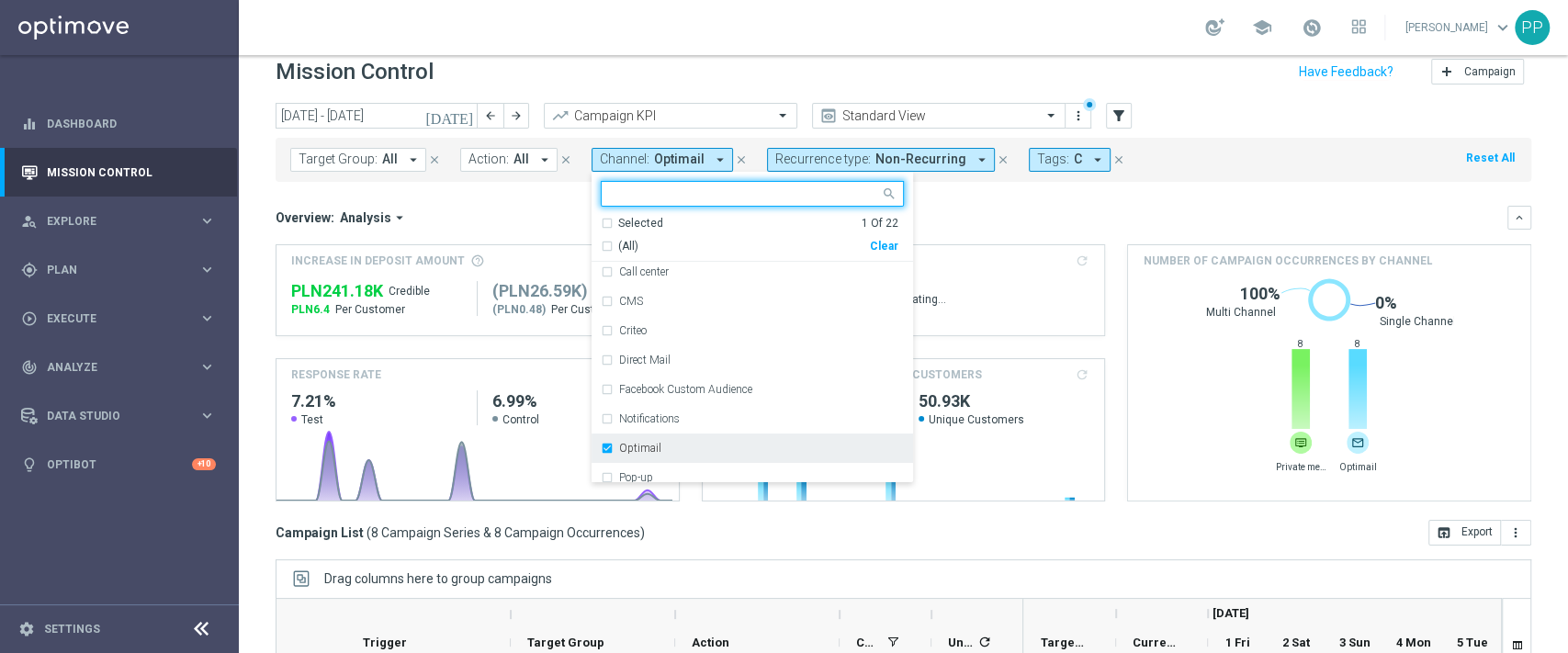
click at [681, 434] on div "Optimail" at bounding box center [751, 448] width 303 height 30
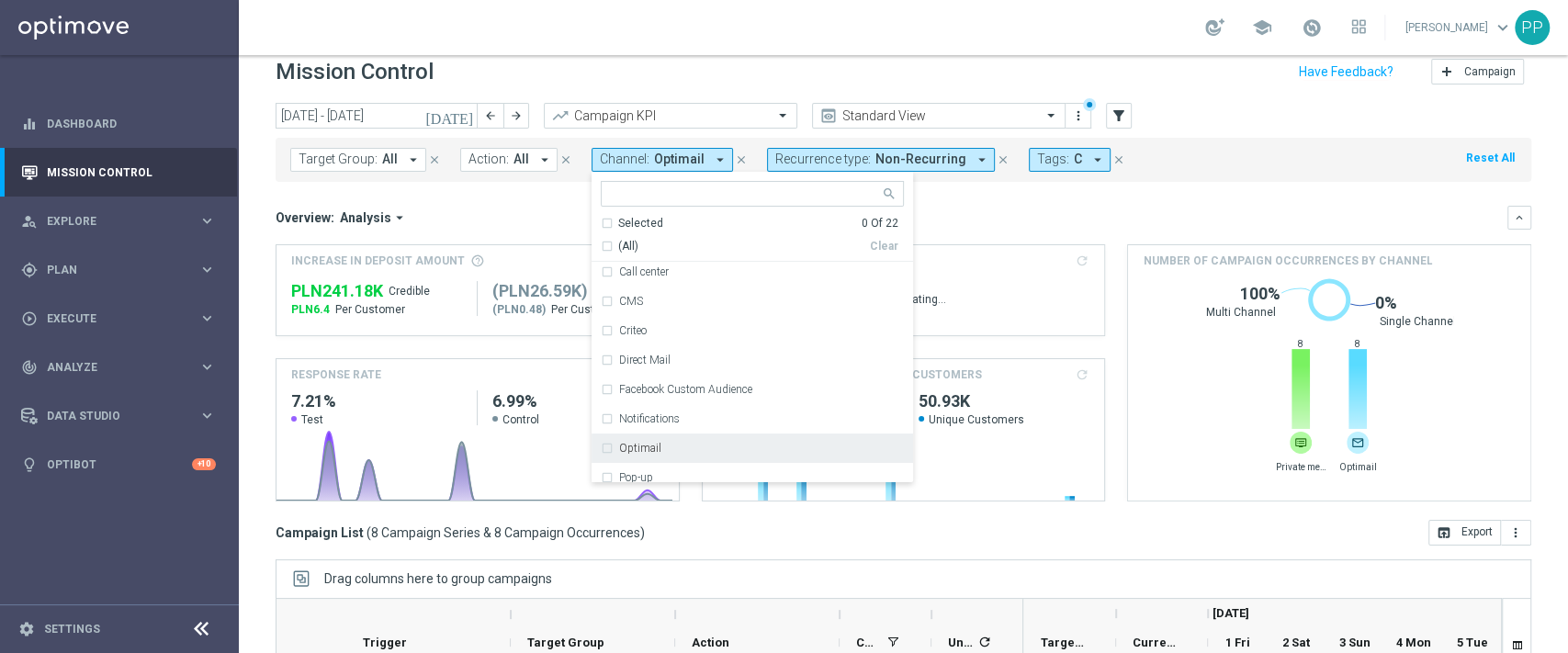
scroll to position [244, 0]
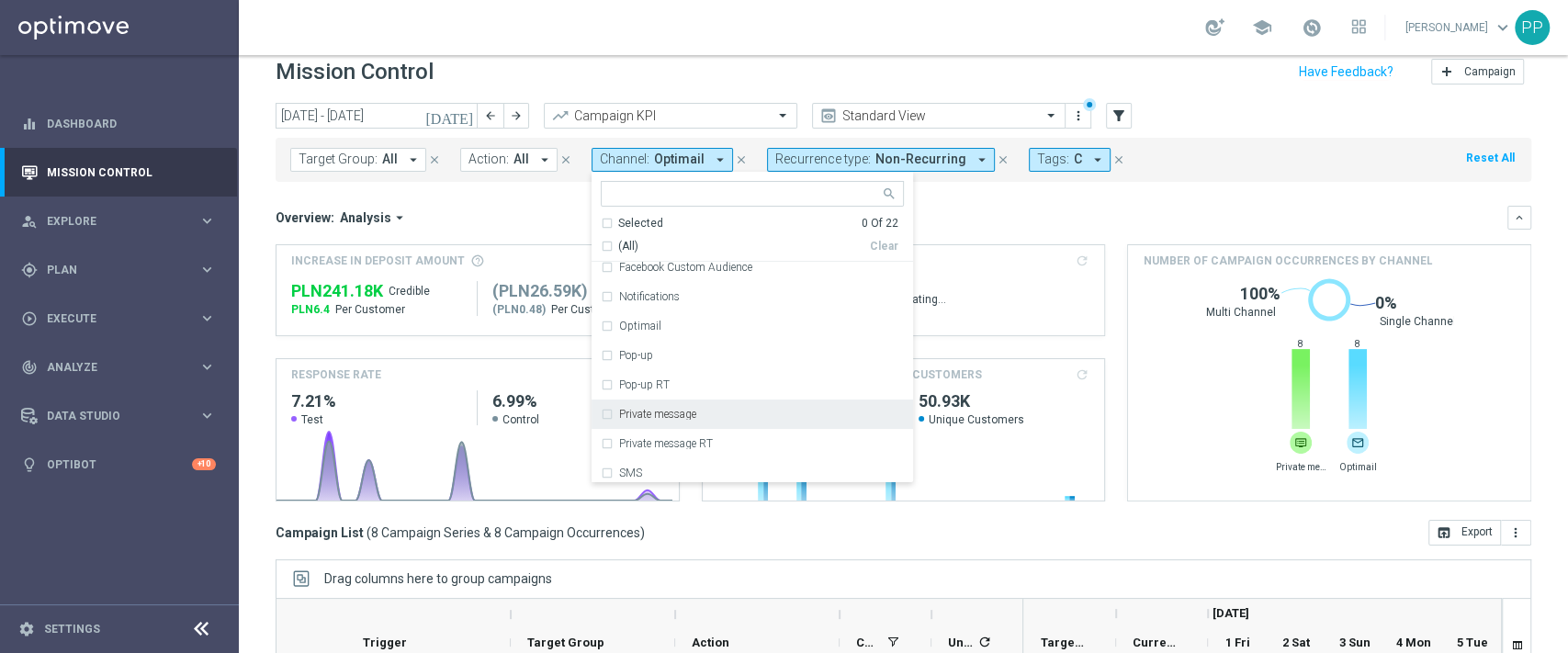
click at [683, 409] on label "Private message" at bounding box center [658, 414] width 77 height 11
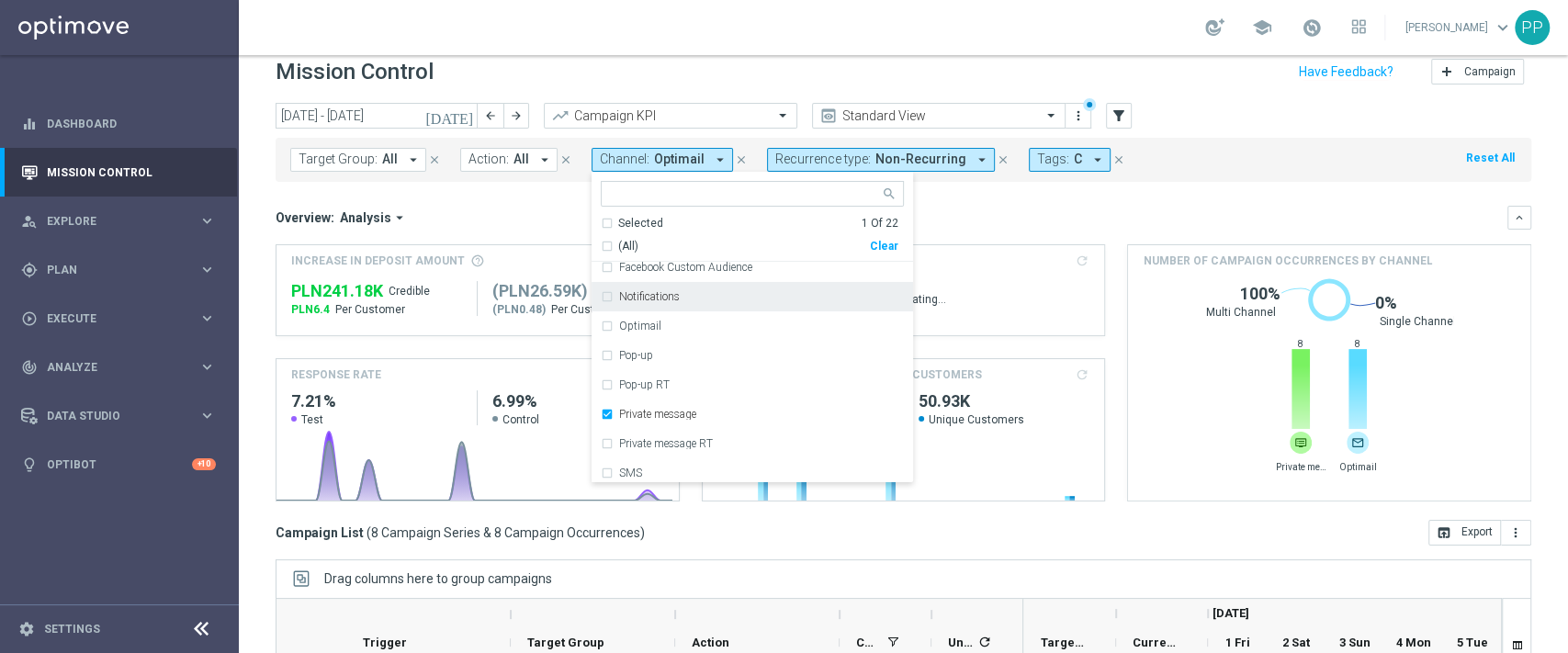
click at [965, 211] on div "Overview: Analysis arrow_drop_down" at bounding box center [891, 217] width 1231 height 16
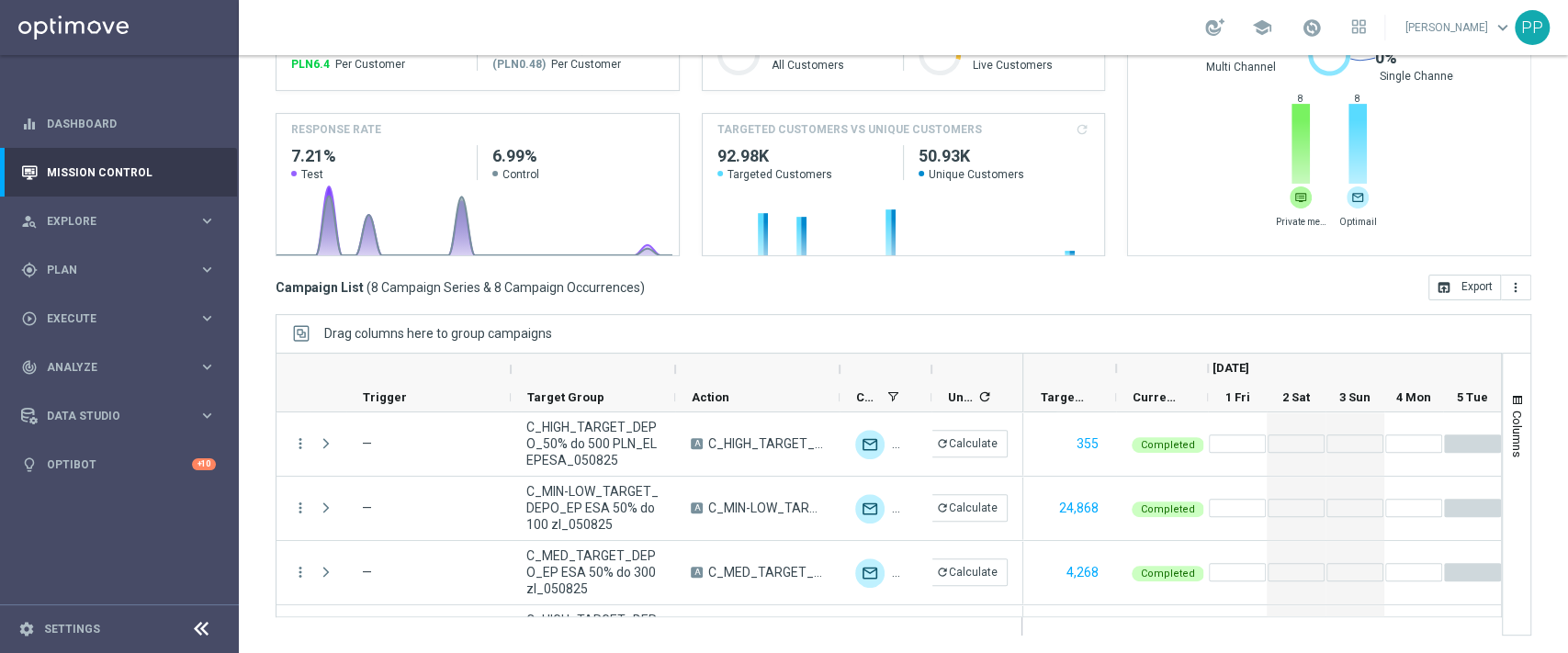
scroll to position [19, 0]
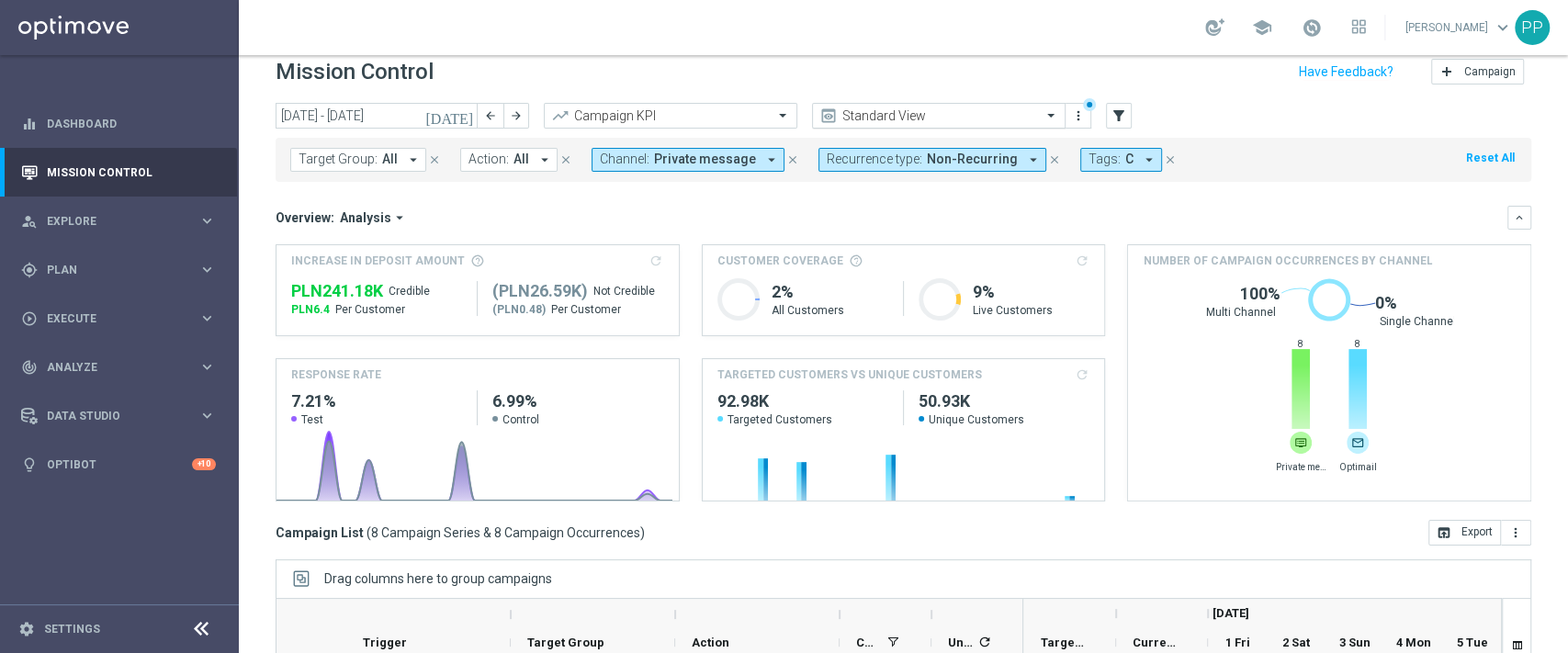
click at [906, 116] on input "text" at bounding box center [921, 116] width 196 height 15
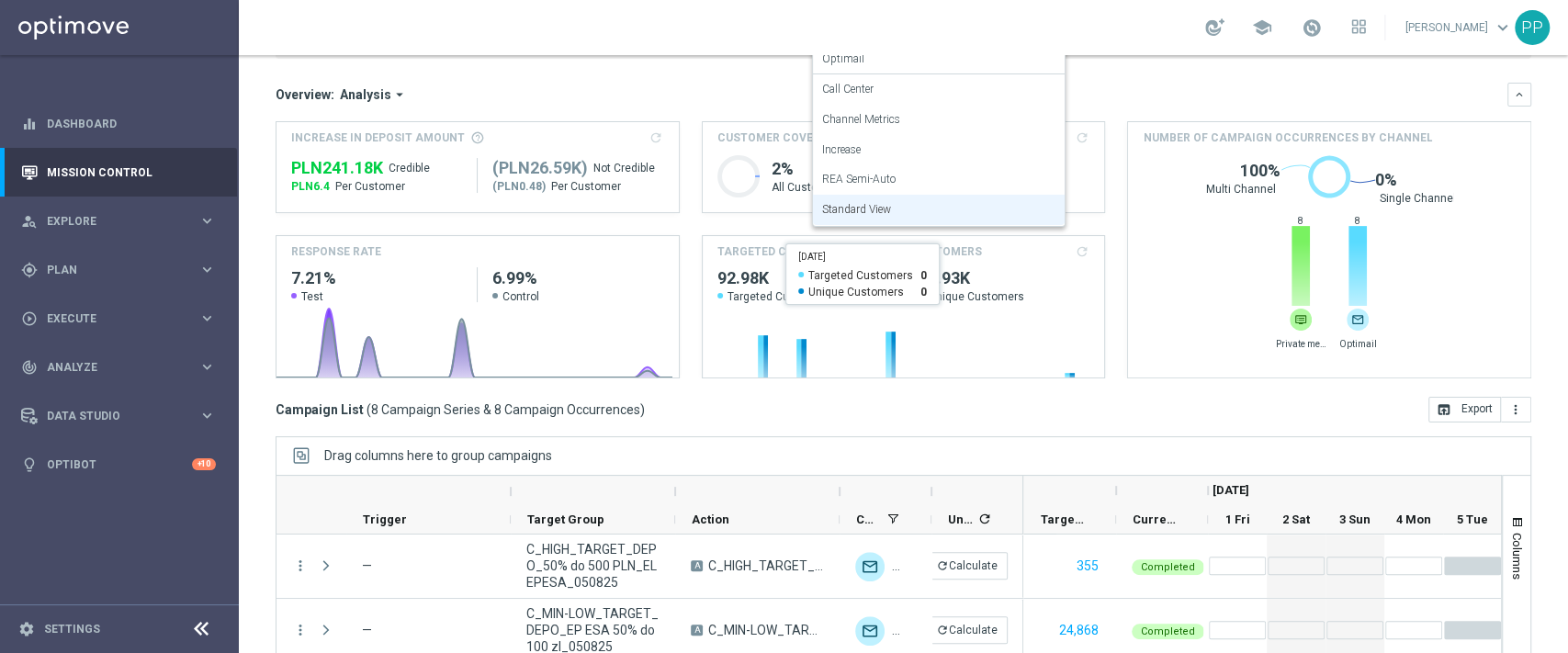
scroll to position [20, 0]
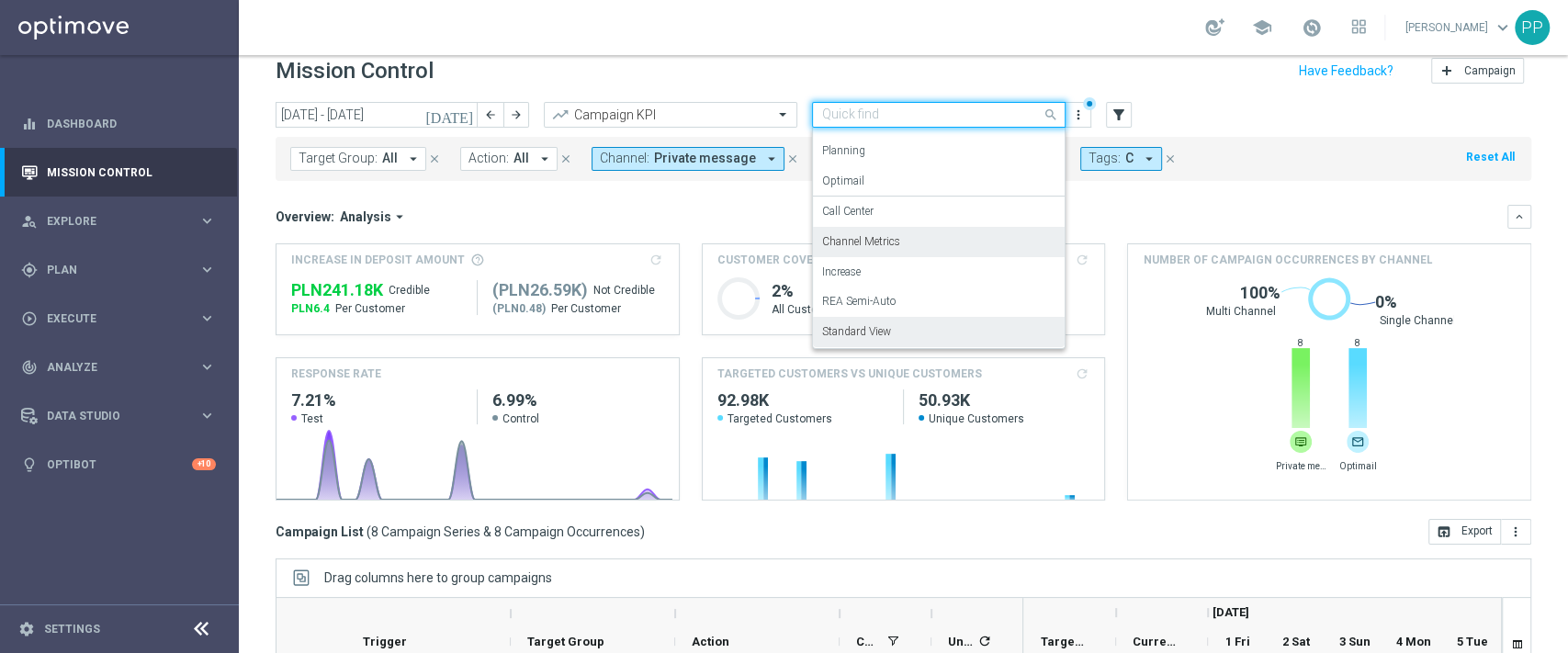
click at [897, 241] on label "Channel Metrics" at bounding box center [861, 241] width 78 height 15
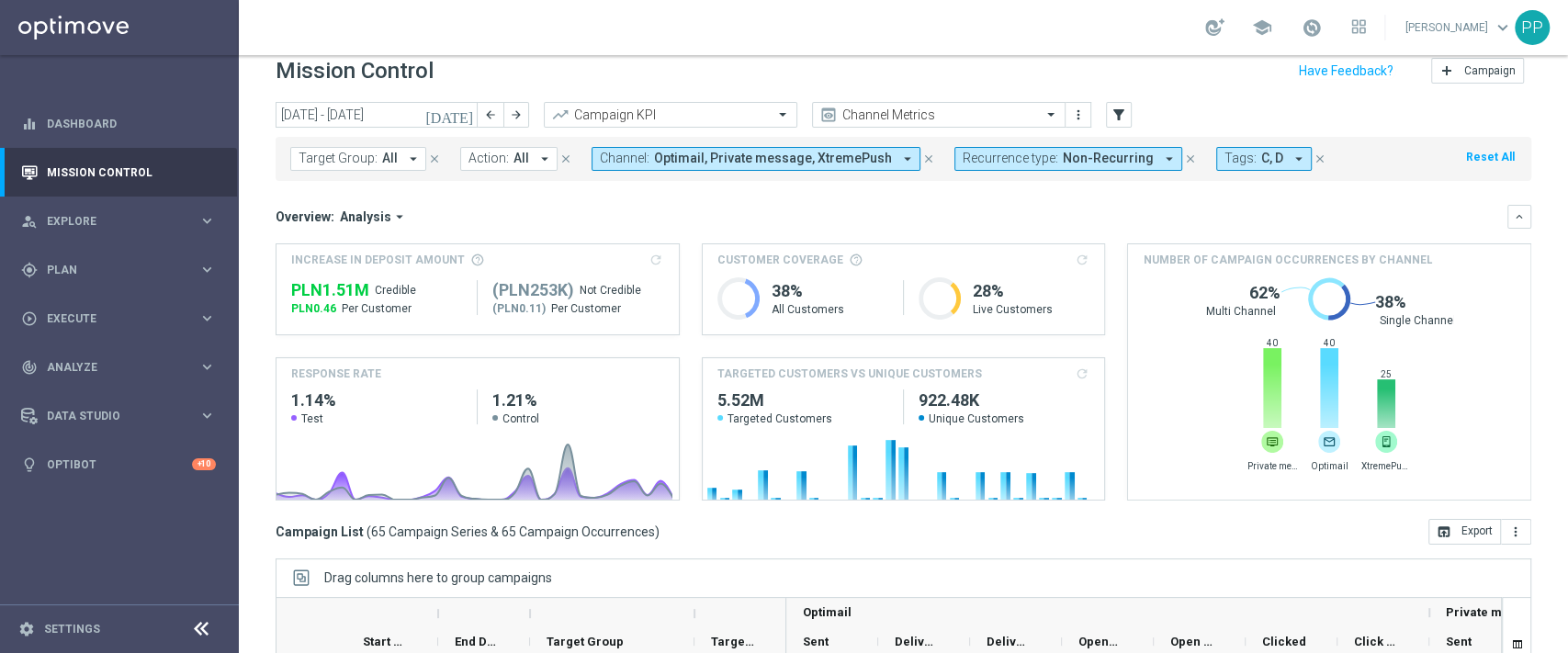
click at [1063, 161] on span "Non-Recurring" at bounding box center [1108, 159] width 91 height 15
click at [1154, 193] on mini-dashboard "Overview: Analysis arrow_drop_down keyboard_arrow_down Increase In Deposit Amou…" at bounding box center [902, 349] width 1255 height 338
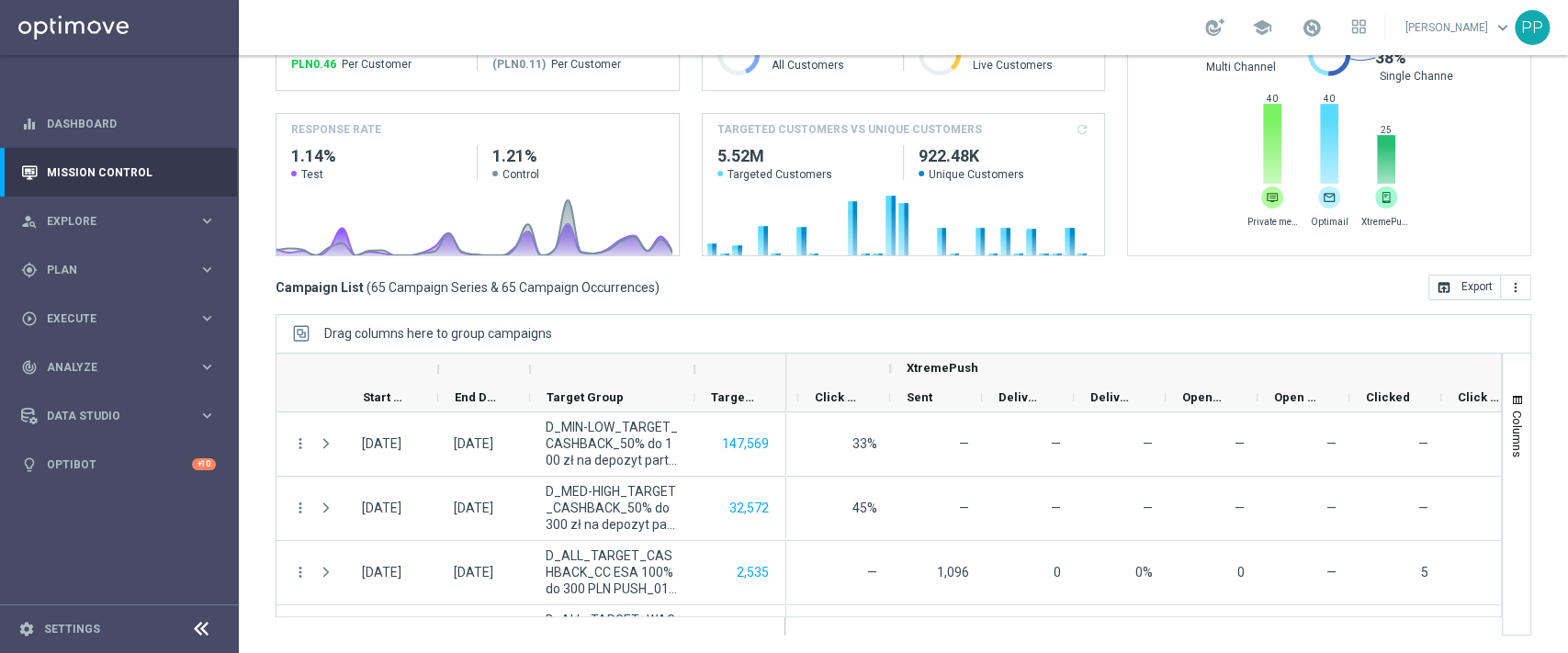
scroll to position [0, 0]
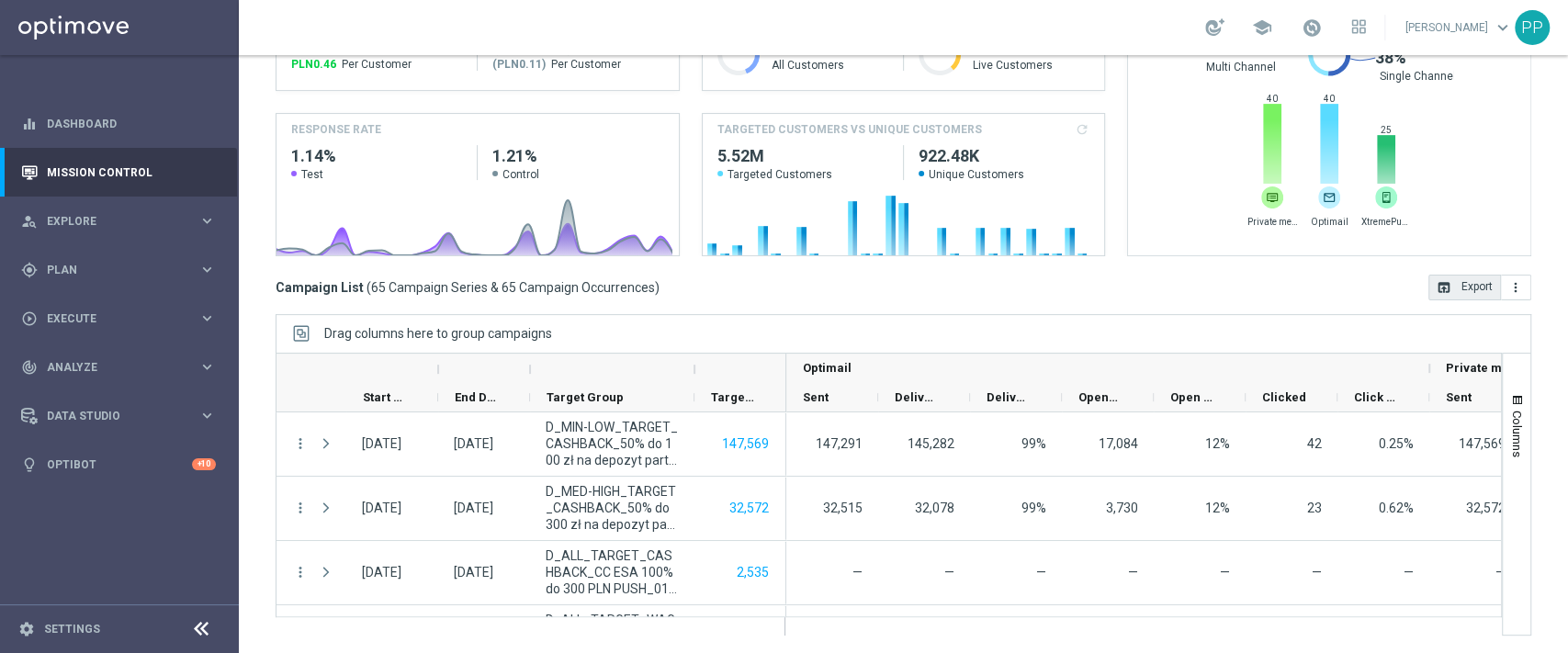
click at [1443, 290] on button "open_in_browser Export" at bounding box center [1464, 287] width 72 height 26
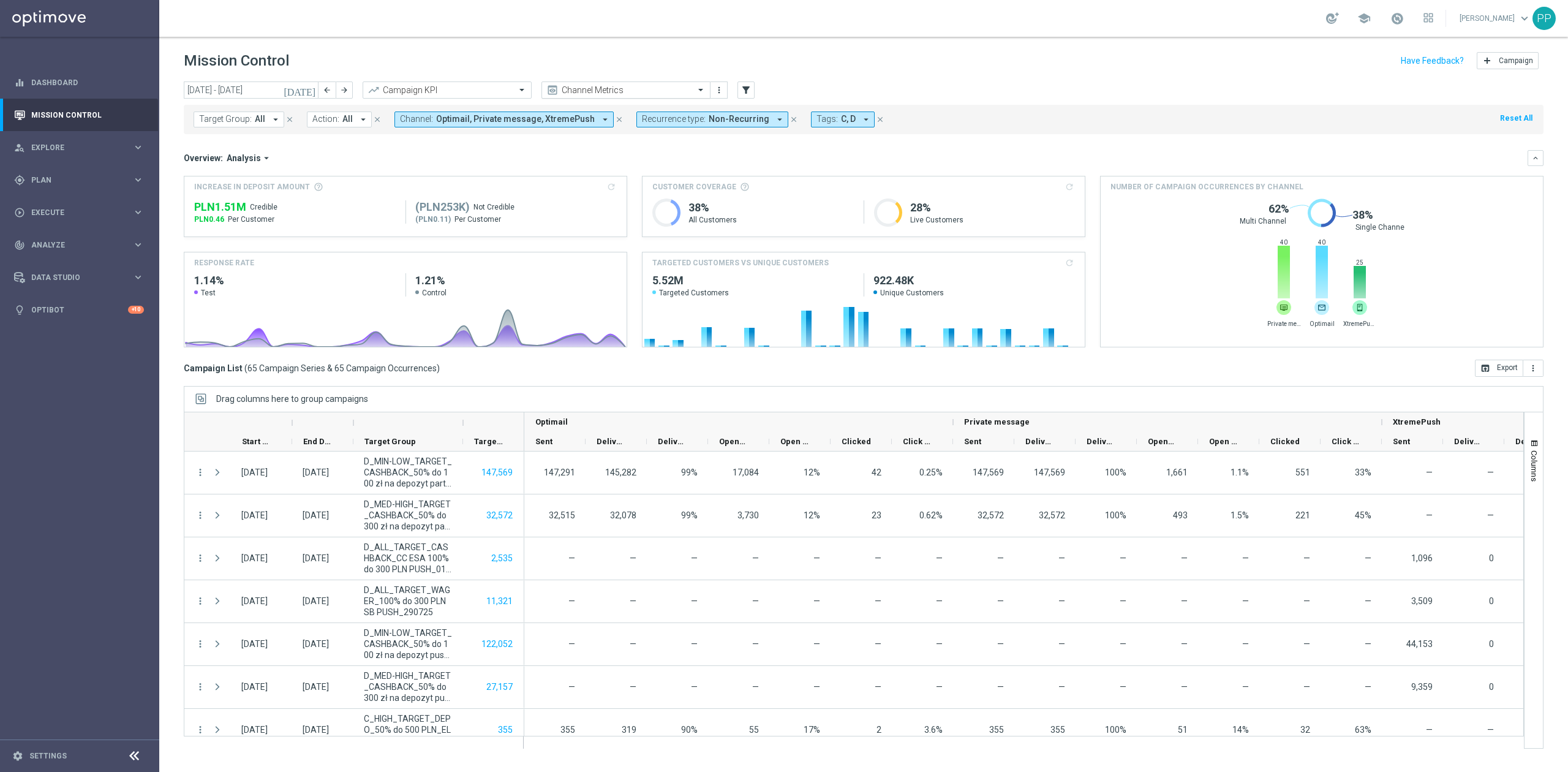
click at [664, 88] on input "text" at bounding box center [614, 90] width 131 height 10
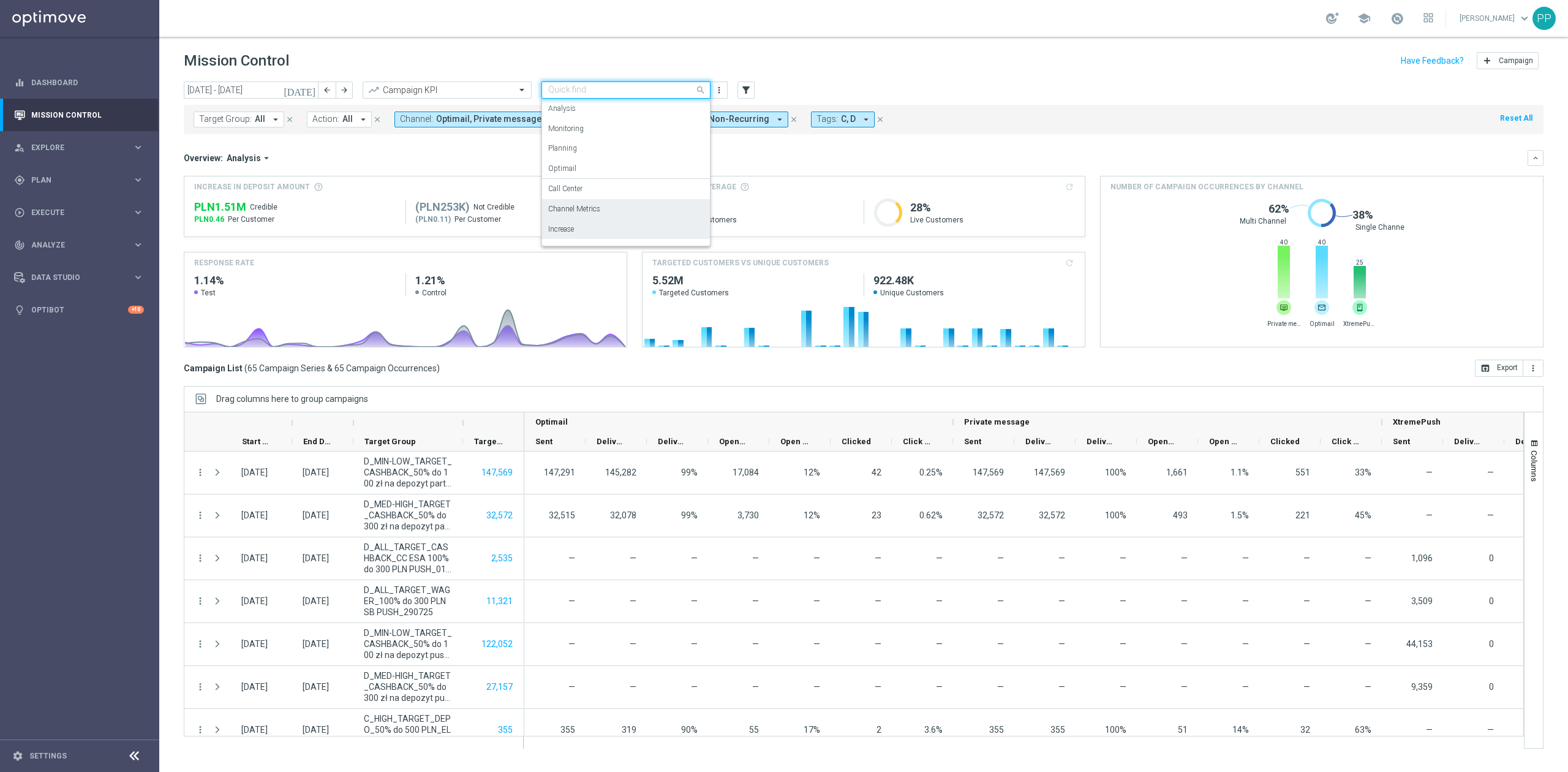
scroll to position [34, 0]
click at [620, 228] on div "Standard View" at bounding box center [626, 235] width 156 height 21
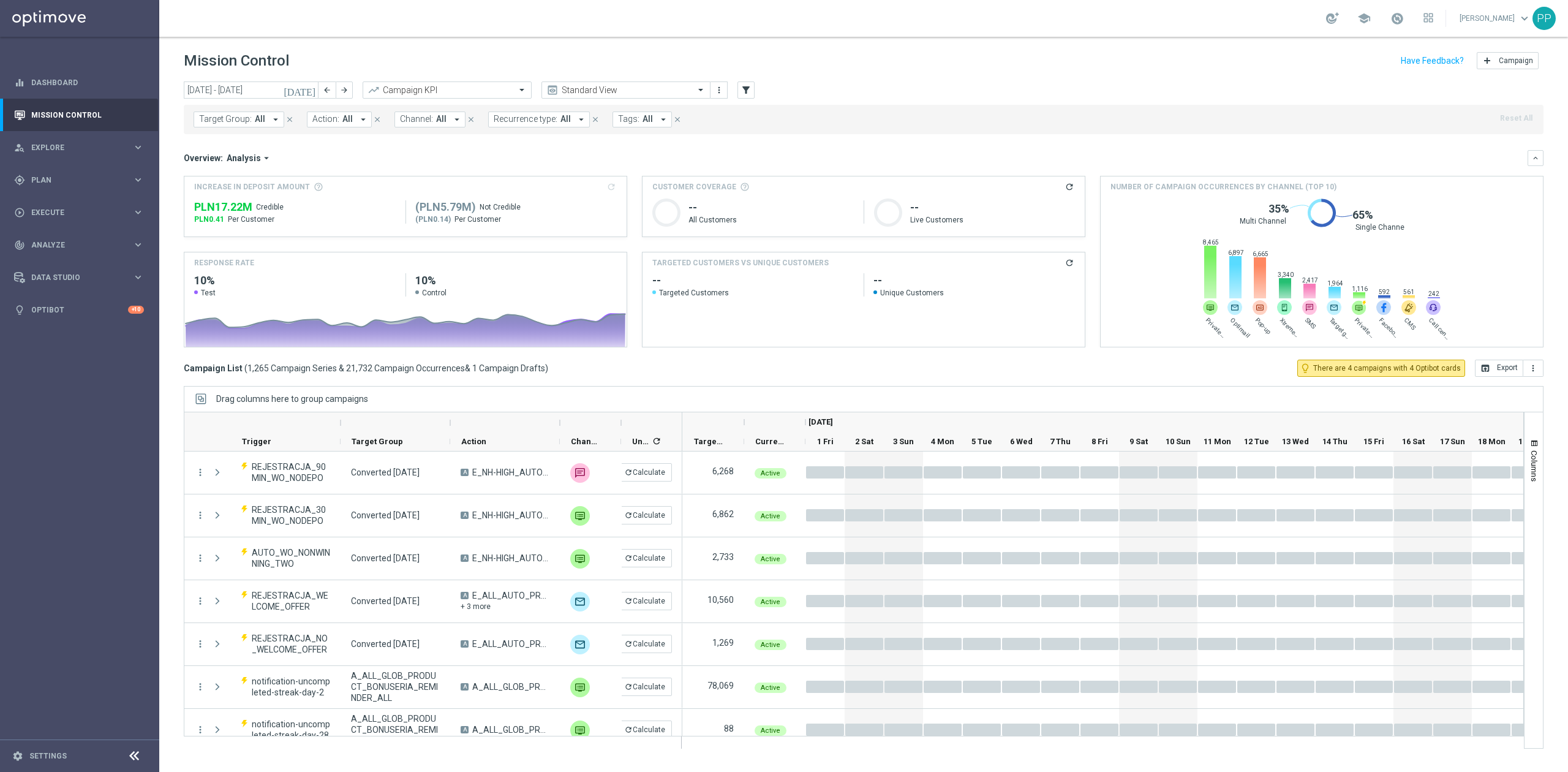
click at [255, 116] on span "All" at bounding box center [260, 119] width 10 height 10
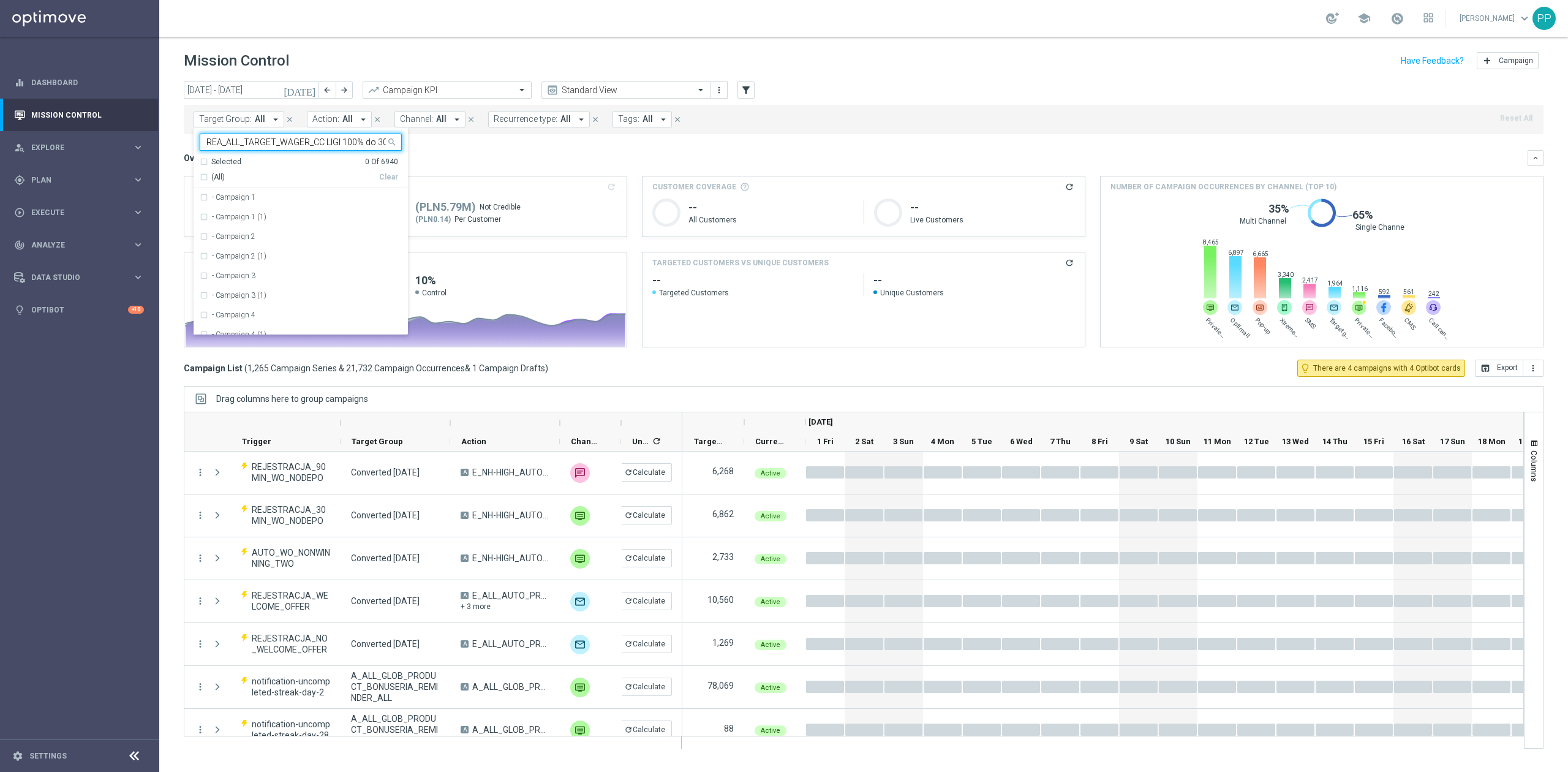
scroll to position [0, 55]
click at [264, 194] on div "REA_ALL_TARGET_WAGER_CC LIGI 100% do 300 PLN_280825" at bounding box center [300, 197] width 202 height 20
type input "REA_ALL_TARGET_WAGER_CC LIGI 100% do 300 PLN_280825"
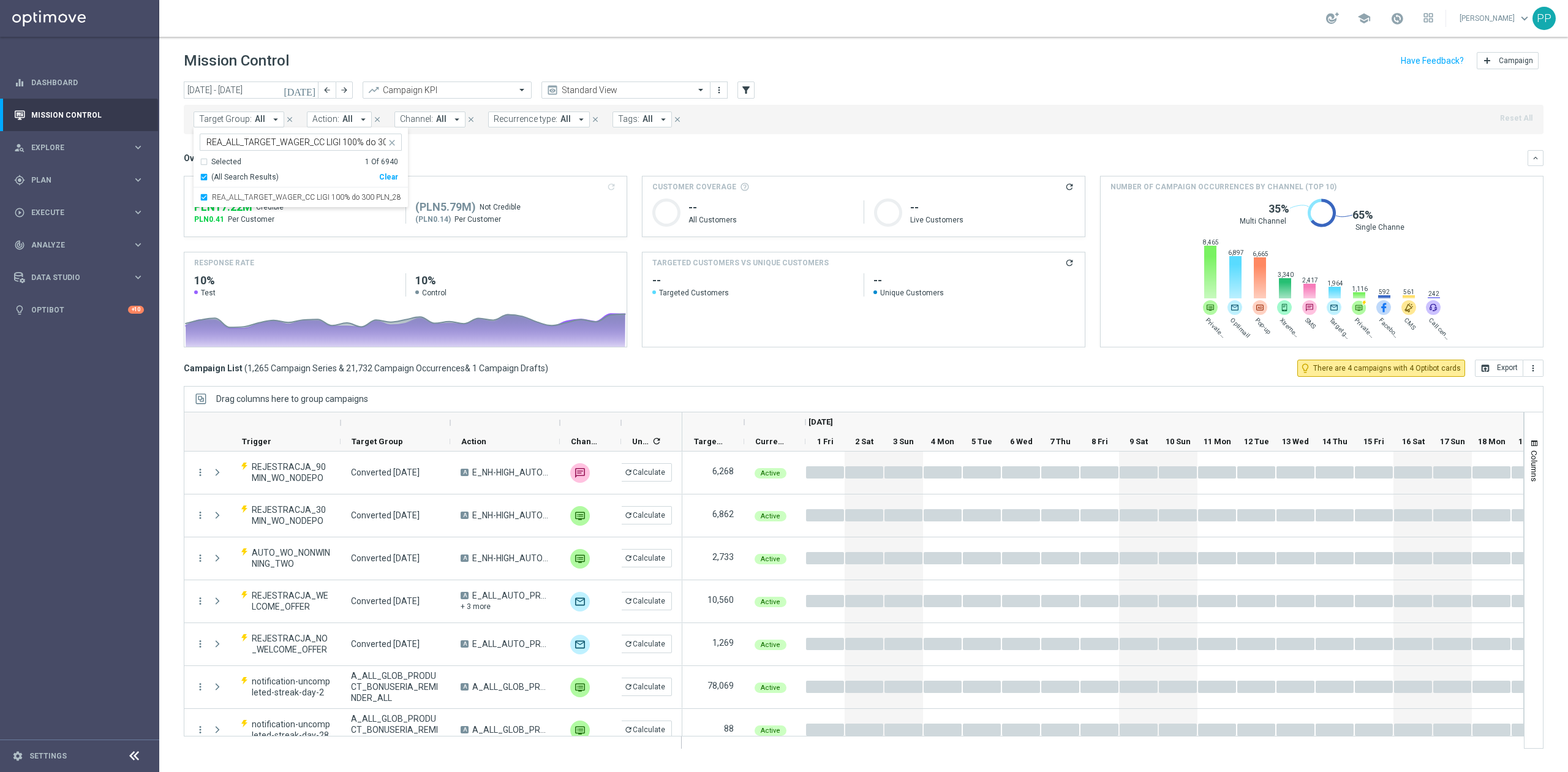
click at [407, 16] on div "school [PERSON_NAME] keyboard_arrow_down PP" at bounding box center [864, 18] width 1409 height 37
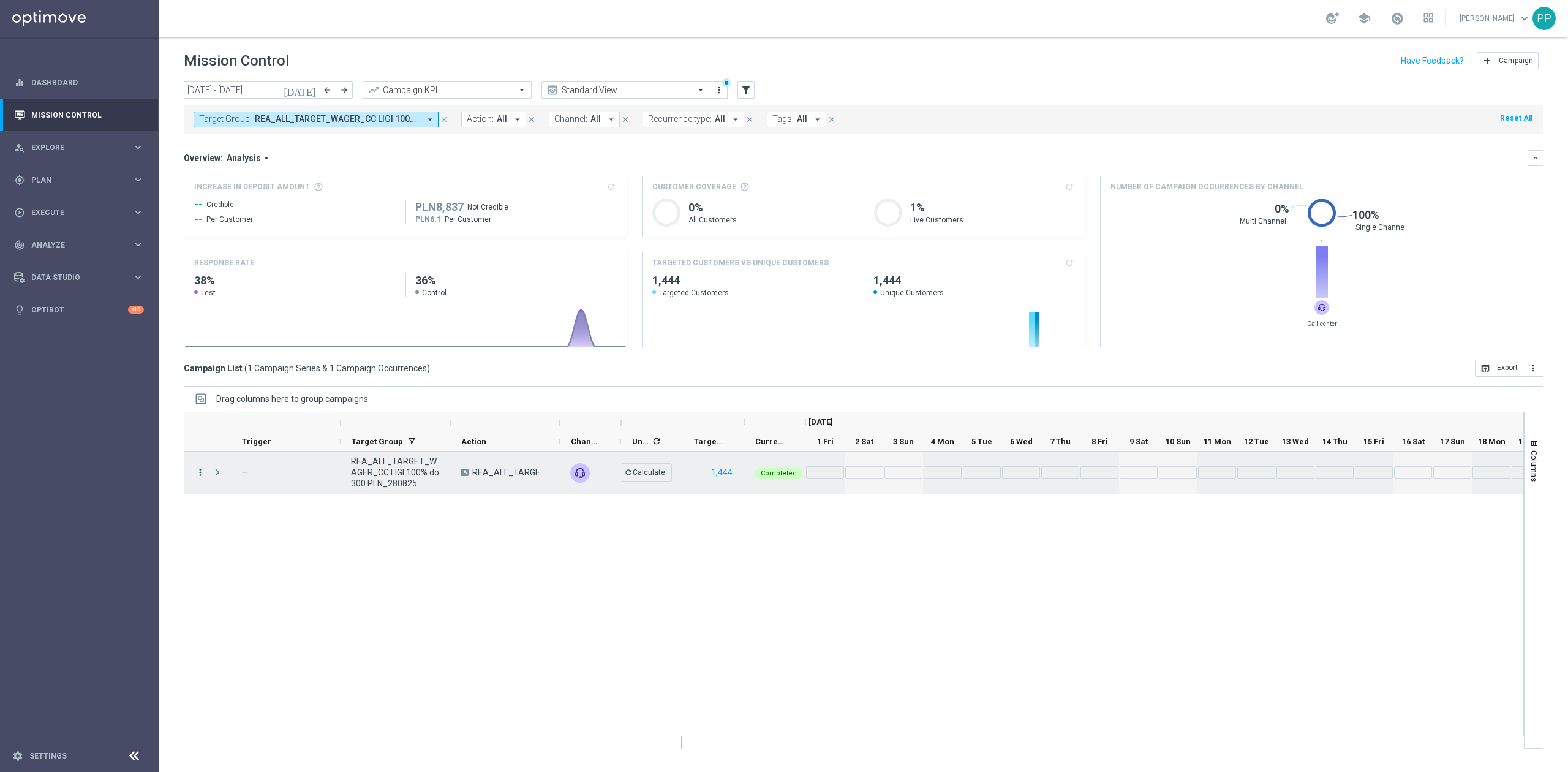
click at [199, 435] on icon "more_vert" at bounding box center [200, 472] width 11 height 11
click at [273, 435] on span "Go to Campaign Analysis" at bounding box center [268, 549] width 88 height 8
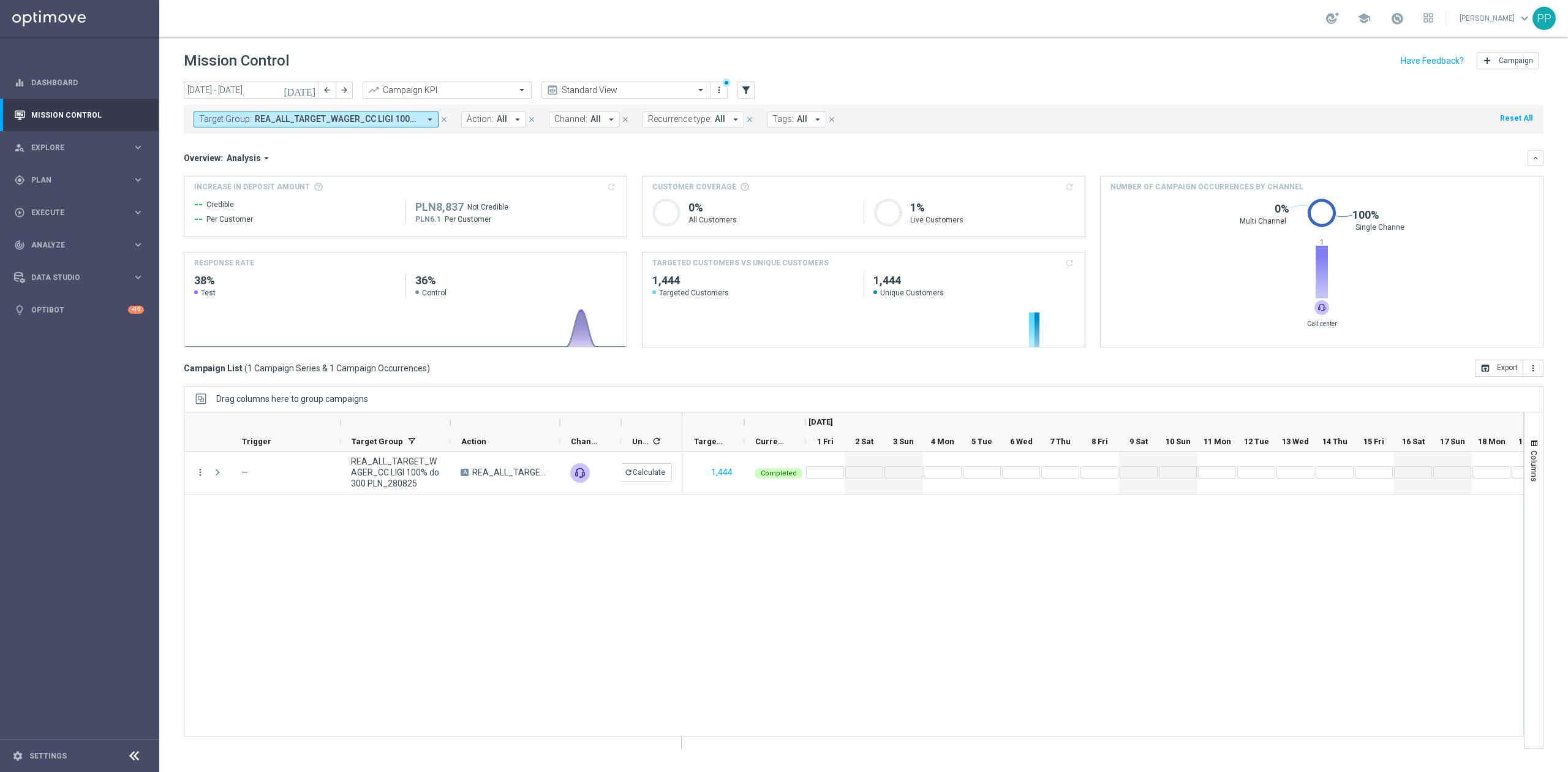
click at [343, 118] on span "REA_ALL_TARGET_WAGER_CC LIGI 100% do 300 PLN_280825" at bounding box center [337, 119] width 165 height 10
click at [0, 0] on div "Clear" at bounding box center [0, 0] width 0 height 0
click at [359, 146] on input "text" at bounding box center [296, 142] width 180 height 10
paste input "REA_ALL_TARGET_BET_CC EP 100% do 300 PLN_250825"
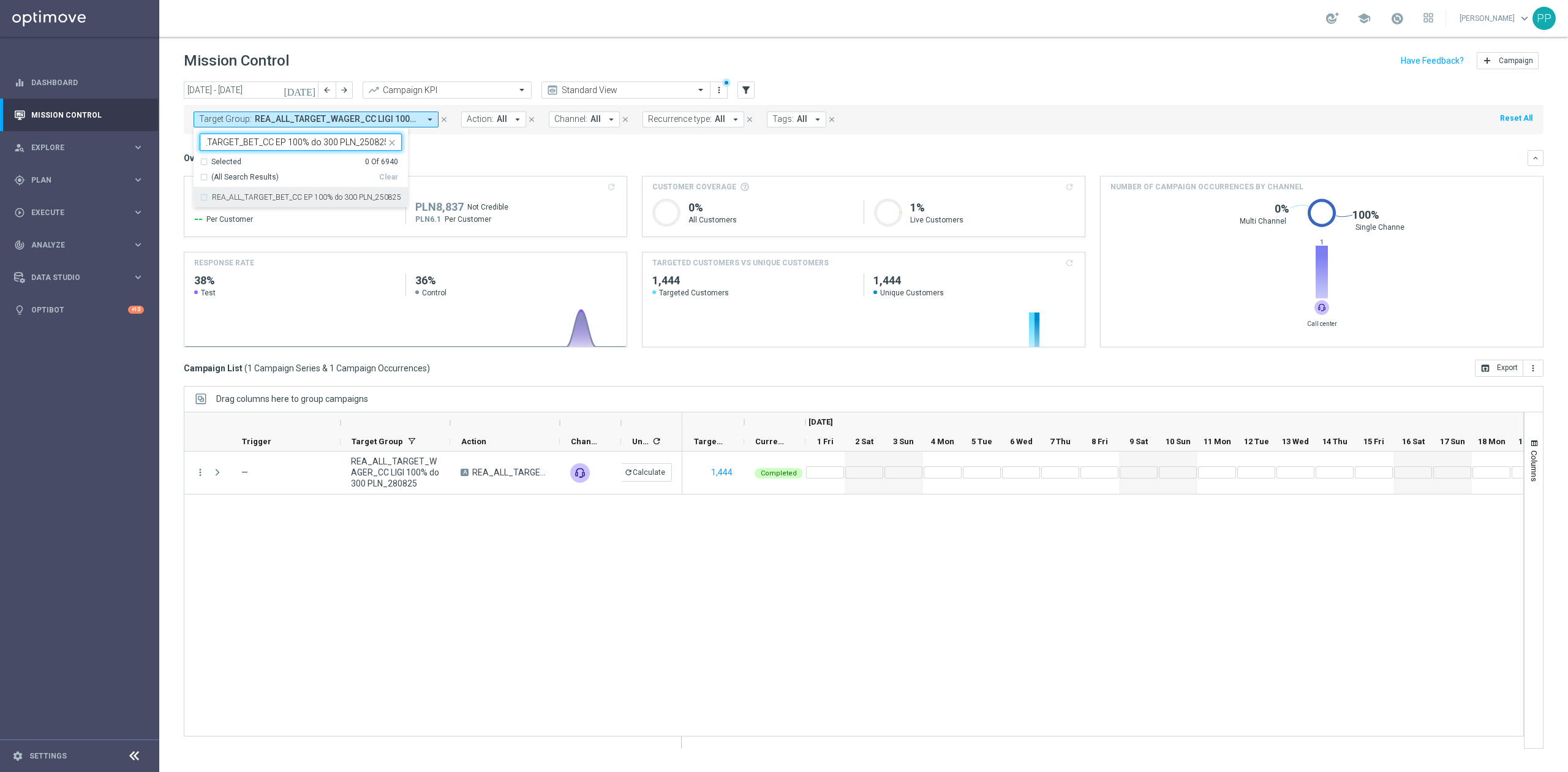
drag, startPoint x: 326, startPoint y: 194, endPoint x: 384, endPoint y: 189, distance: 58.2
click at [327, 194] on div "REA_ALL_TARGET_BET_CC EP 100% do 300 PLN_250825" at bounding box center [300, 197] width 202 height 20
type input "REA_ALL_TARGET_BET_CC EP 100% do 300 PLN_250825"
click at [488, 160] on div "Overview: Analysis arrow_drop_down" at bounding box center [855, 158] width 1344 height 11
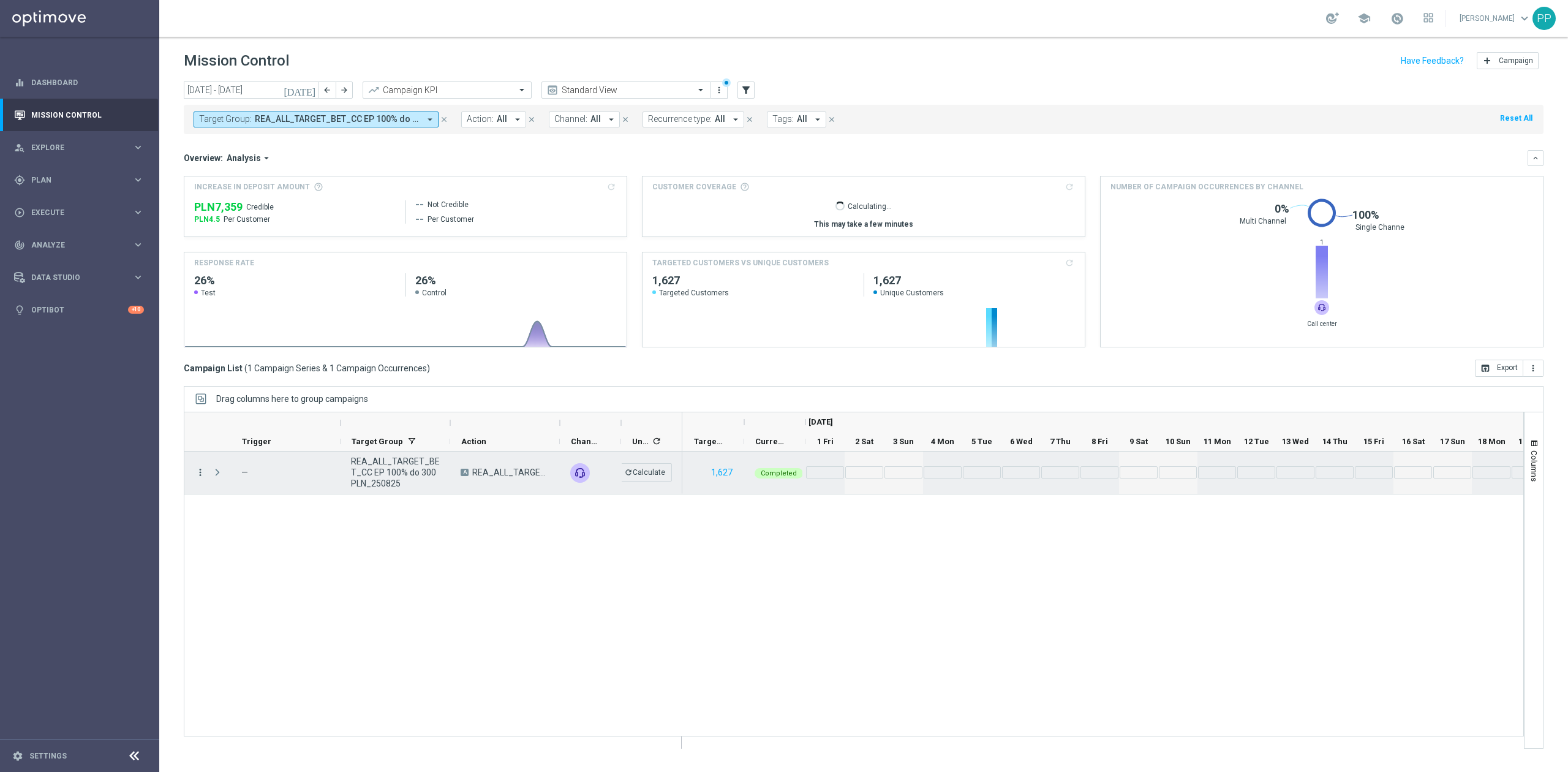
click at [194, 435] on div "more_vert" at bounding box center [195, 473] width 22 height 42
click at [198, 435] on icon "more_vert" at bounding box center [200, 472] width 11 height 11
click at [239, 435] on span "Go to Campaign Analysis" at bounding box center [268, 549] width 88 height 8
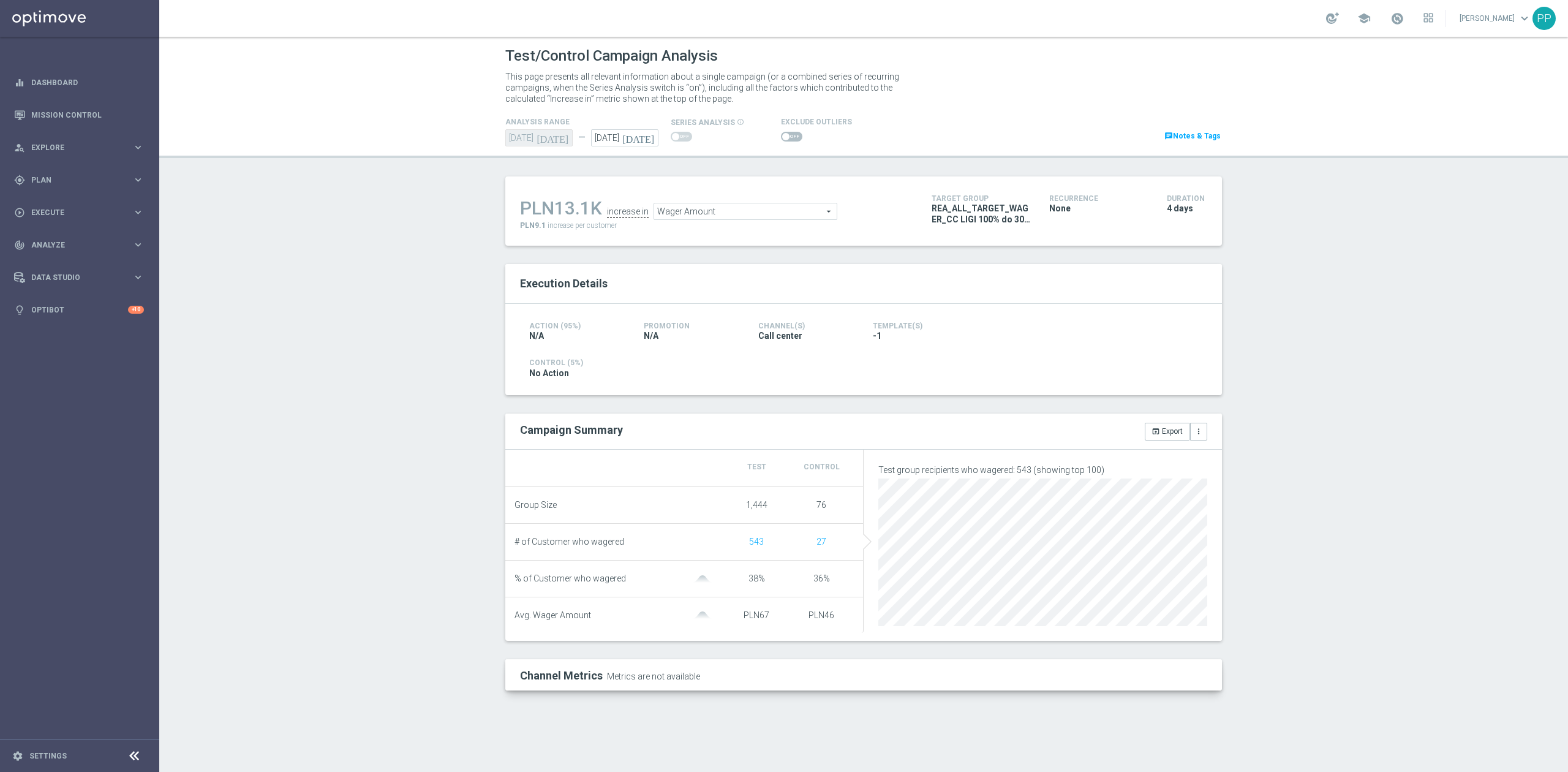
drag, startPoint x: 790, startPoint y: 138, endPoint x: 797, endPoint y: 139, distance: 7.1
click at [790, 138] on span at bounding box center [791, 136] width 21 height 10
click at [790, 138] on input "checkbox" at bounding box center [791, 136] width 21 height 10
drag, startPoint x: 796, startPoint y: 207, endPoint x: 787, endPoint y: 213, distance: 10.8
click at [796, 207] on span "Wager Amount" at bounding box center [756, 212] width 183 height 16
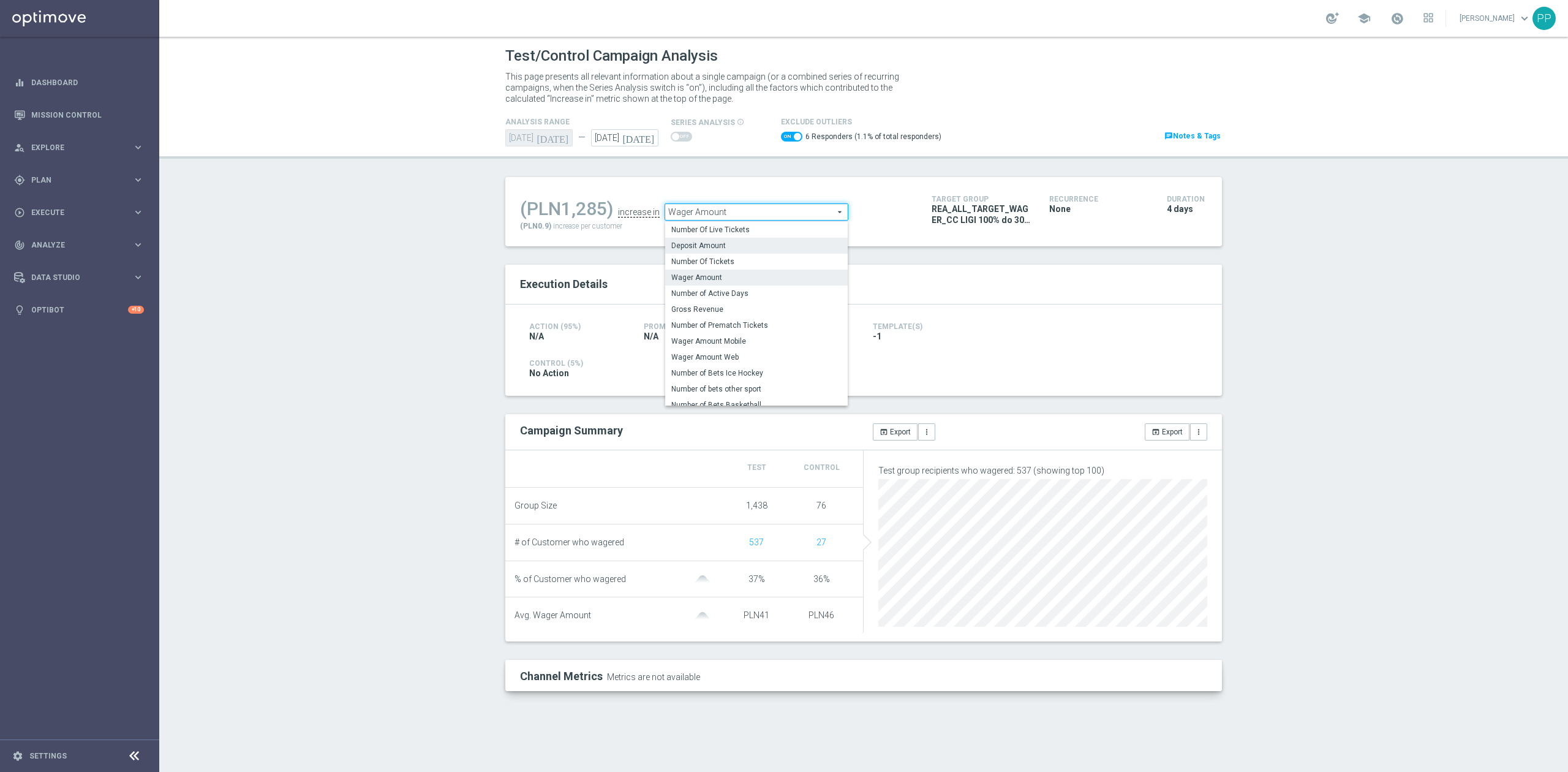
click at [756, 243] on span "Deposit Amount" at bounding box center [756, 245] width 170 height 10
checkbox input "false"
type input "Deposit Amount"
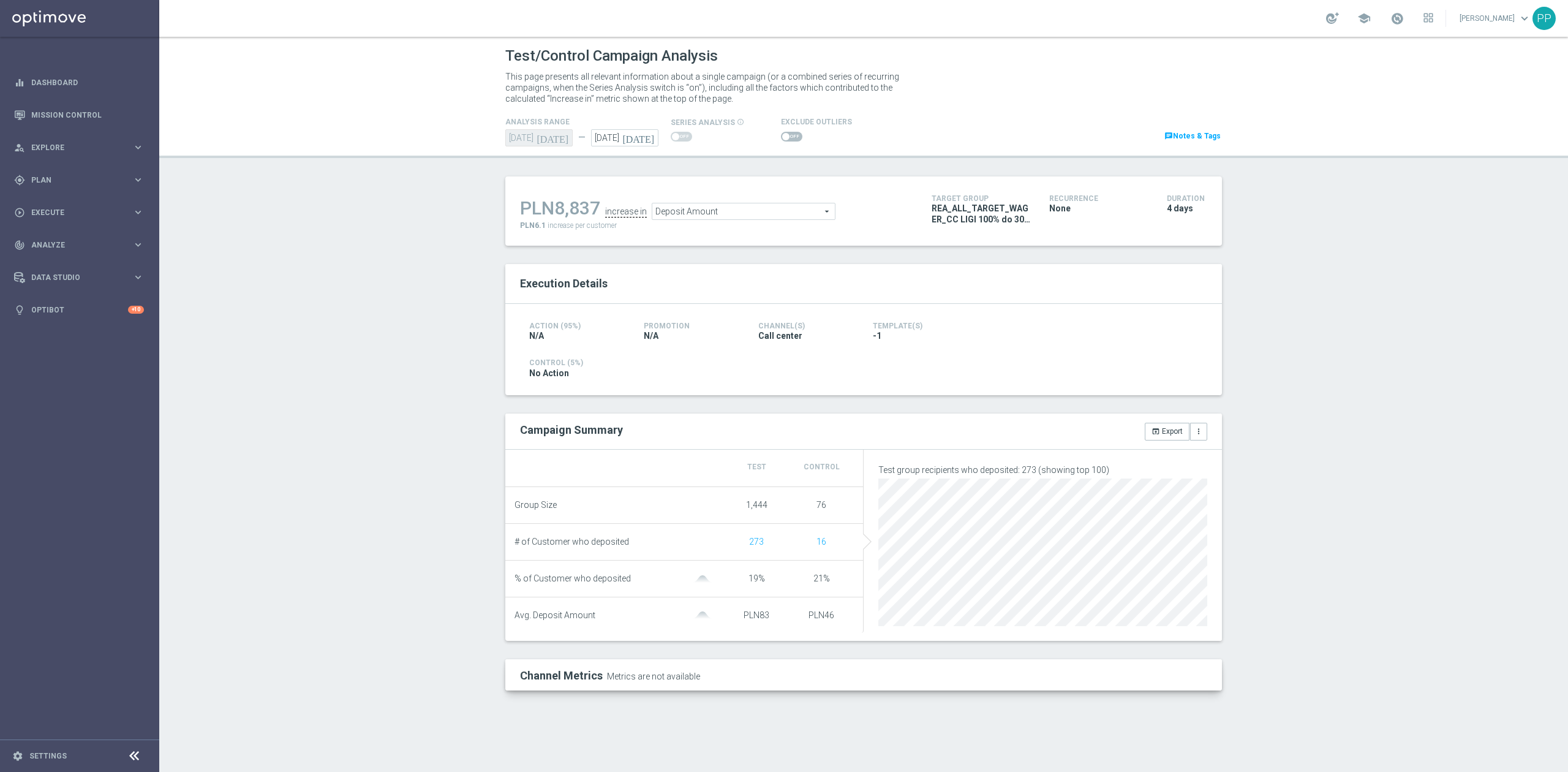
click at [787, 136] on span at bounding box center [791, 136] width 21 height 10
click at [787, 136] on input "checkbox" at bounding box center [791, 136] width 21 height 10
checkbox input "true"
click at [794, 136] on span at bounding box center [791, 136] width 21 height 10
click at [794, 136] on input "checkbox" at bounding box center [791, 136] width 21 height 10
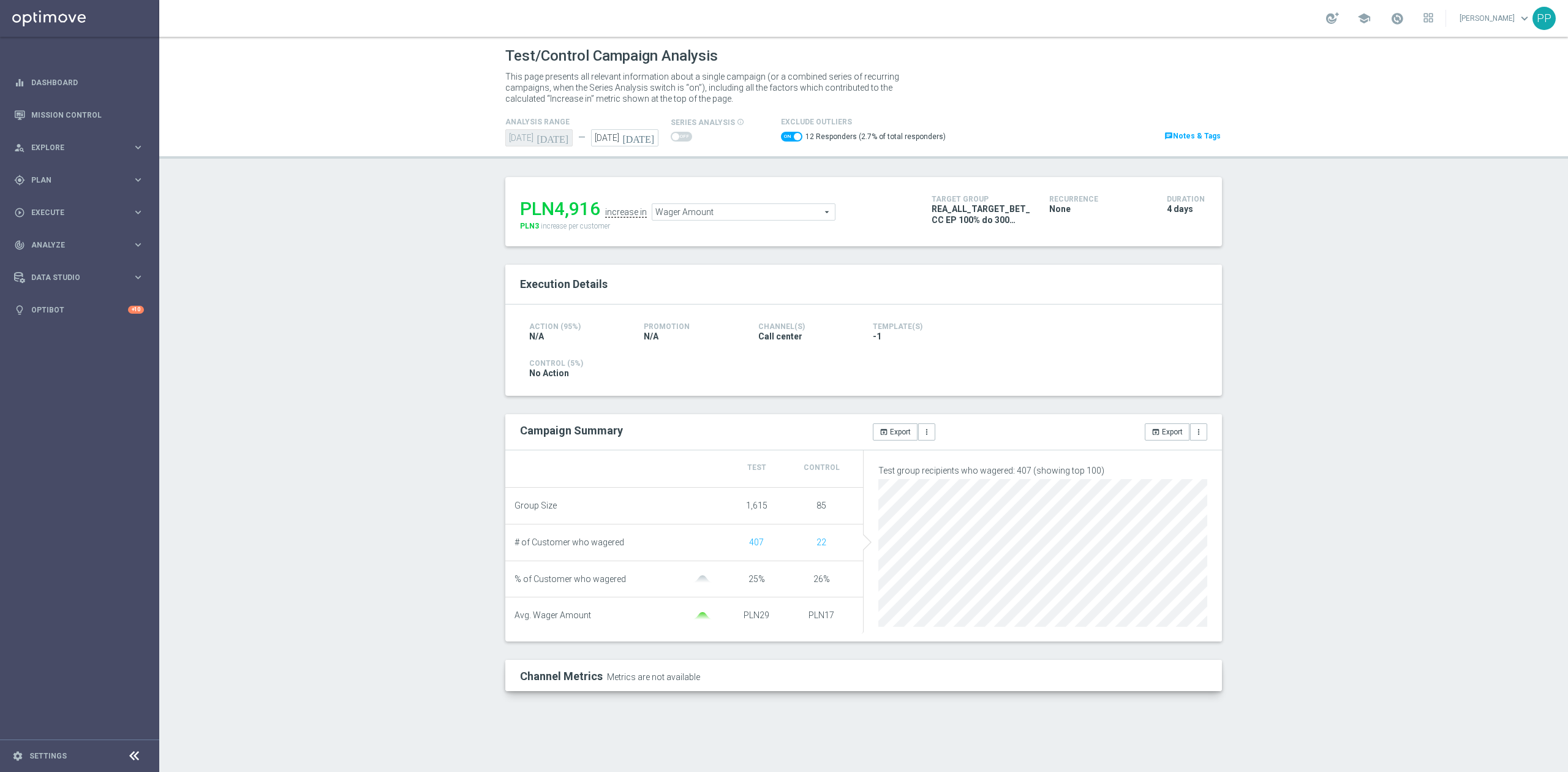
drag, startPoint x: 778, startPoint y: 210, endPoint x: 769, endPoint y: 216, distance: 10.8
click at [777, 210] on span "Wager Amount" at bounding box center [744, 212] width 183 height 16
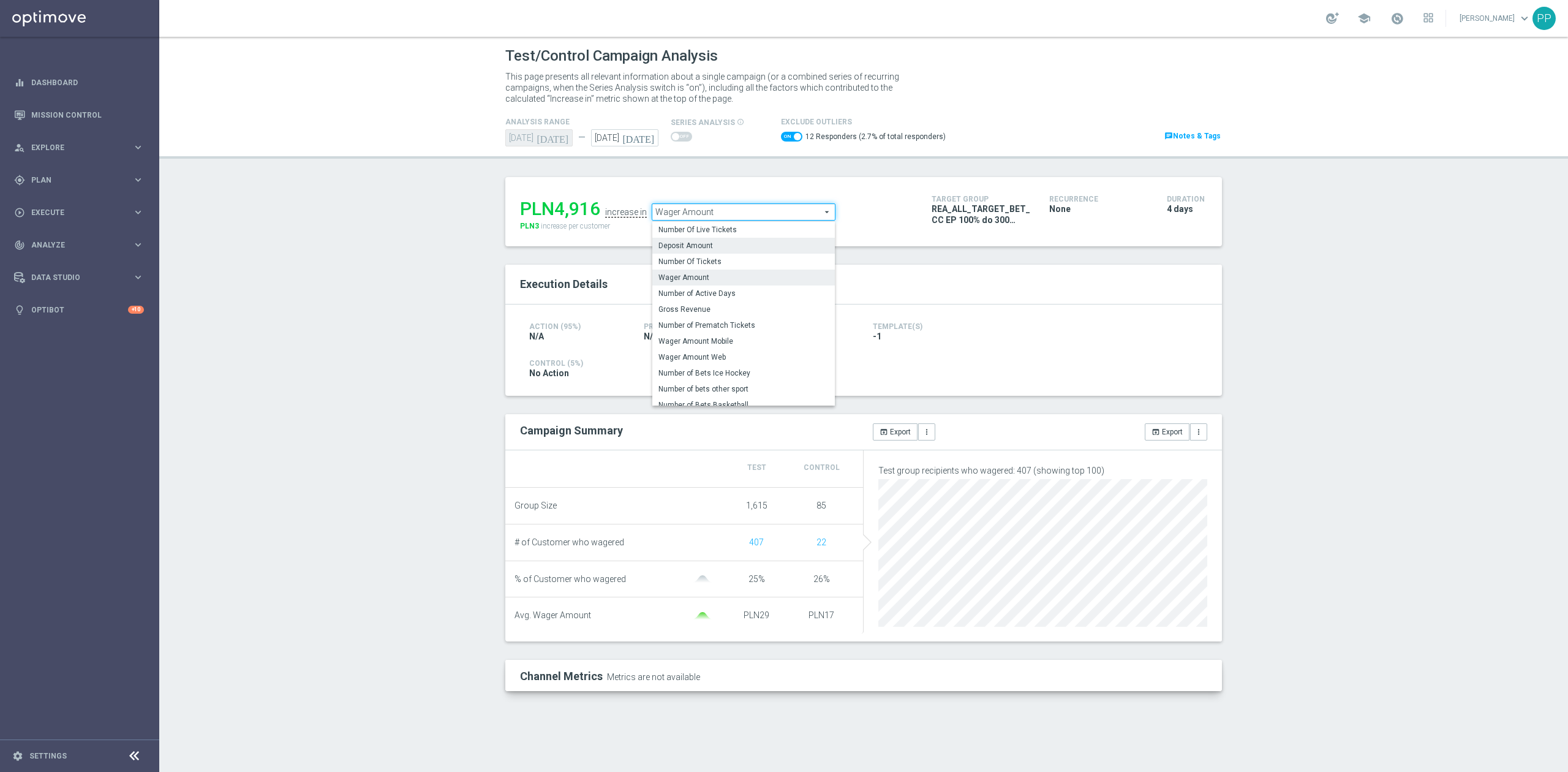
click at [747, 243] on span "Deposit Amount" at bounding box center [743, 245] width 170 height 10
checkbox input "false"
type input "Deposit Amount"
